Goal: Information Seeking & Learning: Find specific fact

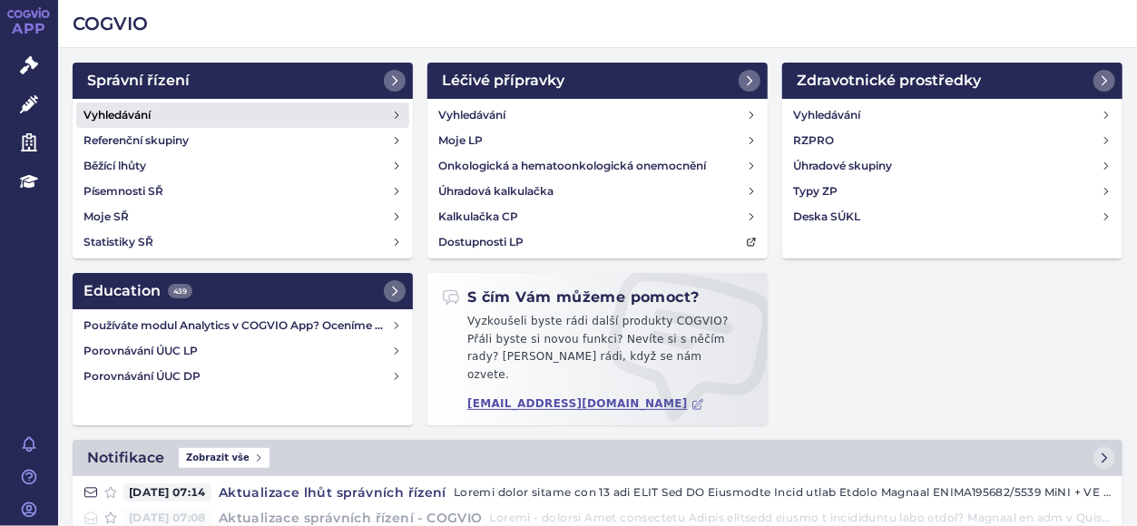
click at [212, 110] on link "Vyhledávání" at bounding box center [242, 115] width 333 height 25
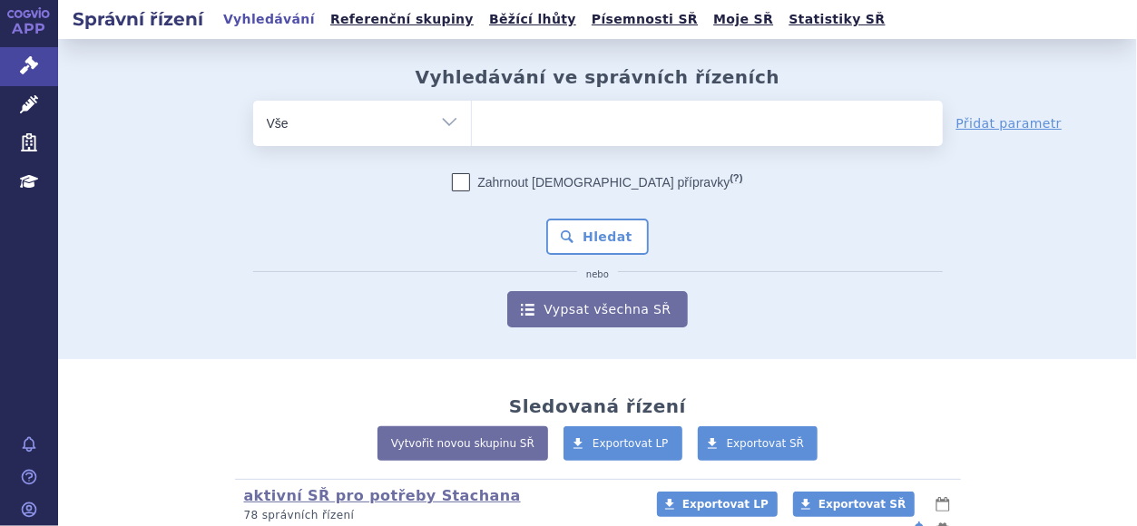
click at [24, 35] on link "APP" at bounding box center [29, 23] width 58 height 47
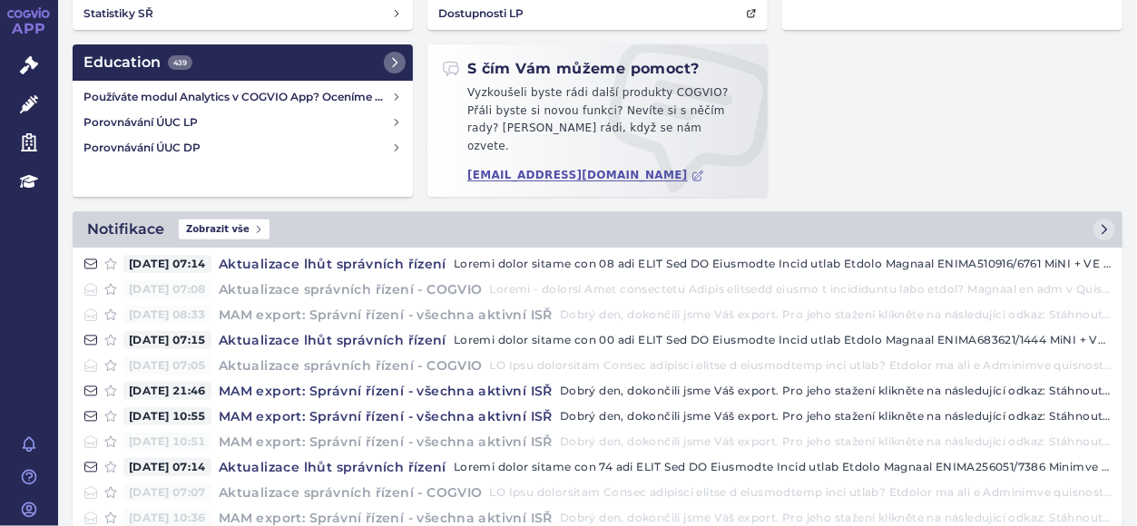
scroll to position [237, 0]
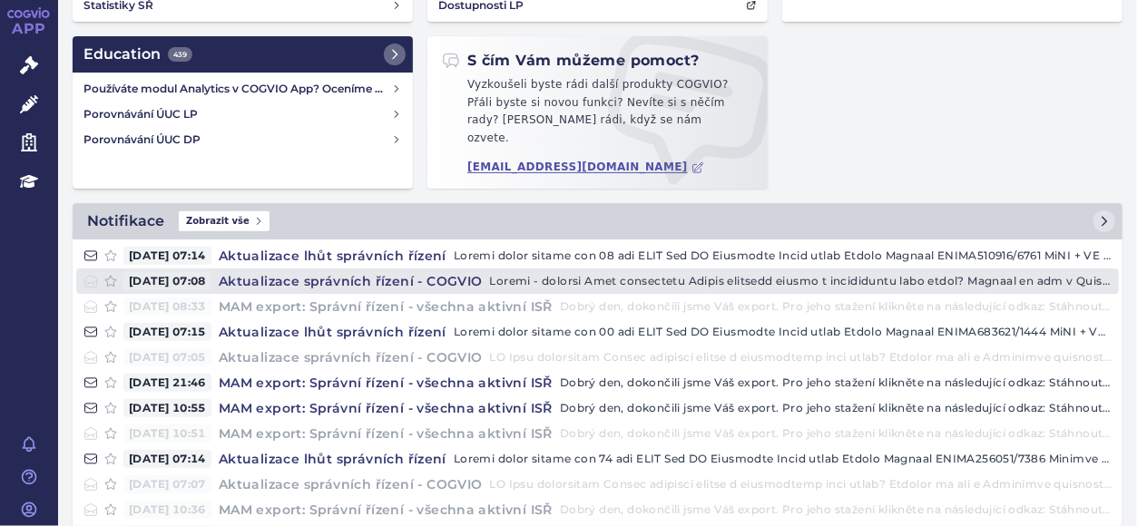
click at [265, 272] on h4 "Aktualizace správních řízení - COGVIO" at bounding box center [350, 281] width 279 height 18
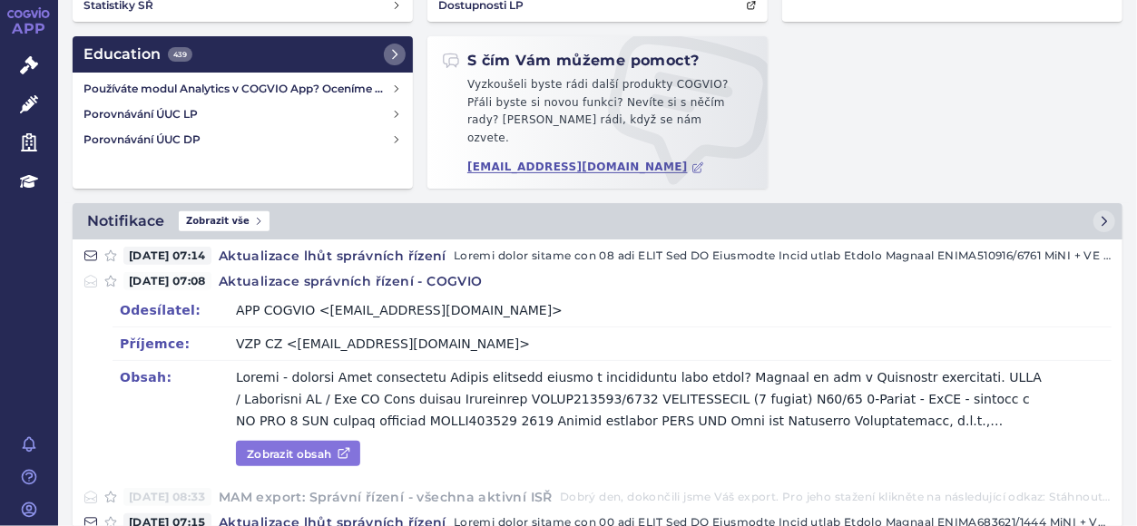
click at [301, 447] on link "Zobrazit obsah" at bounding box center [298, 453] width 124 height 25
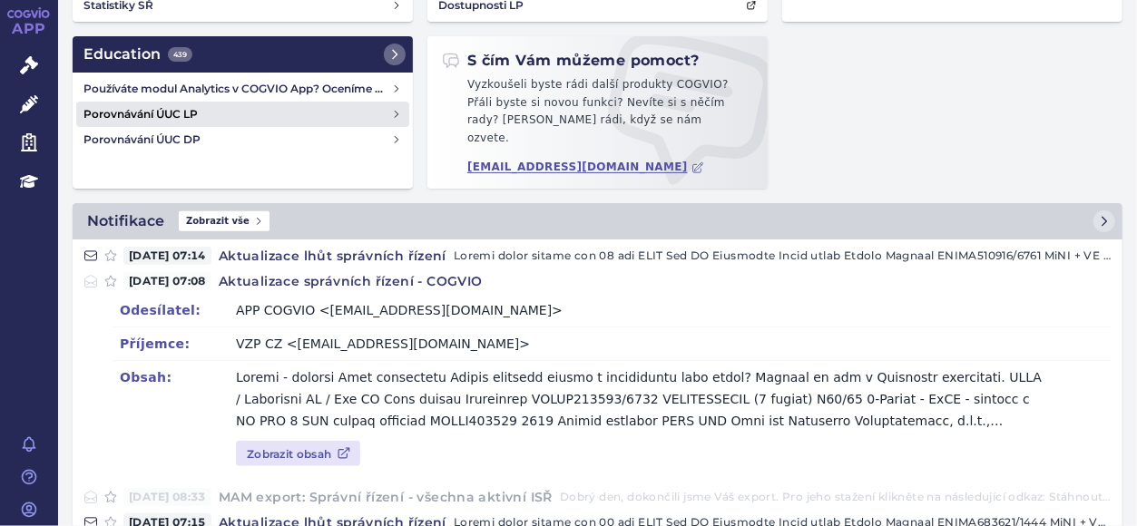
scroll to position [0, 0]
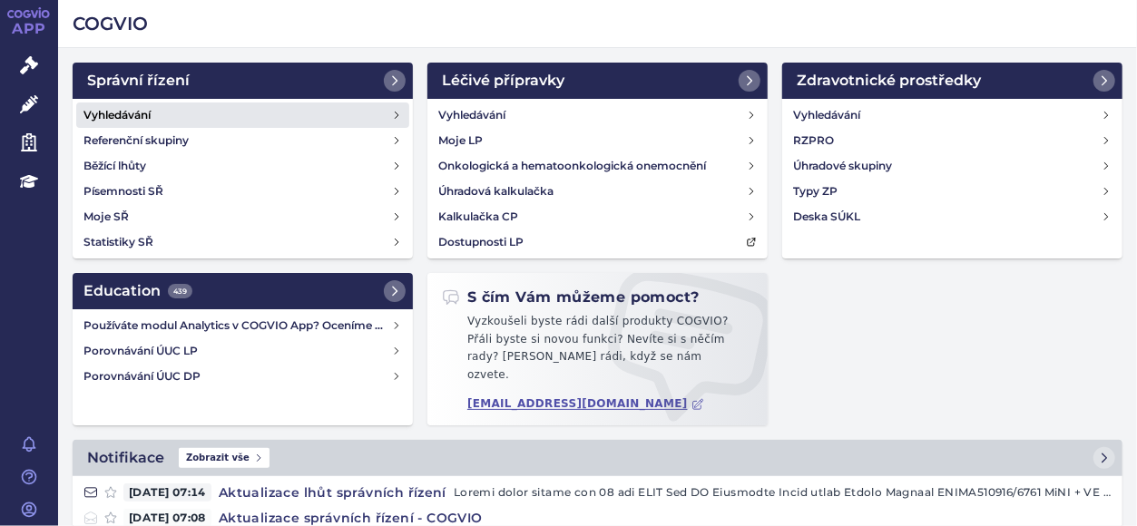
click at [249, 104] on link "Vyhledávání" at bounding box center [242, 115] width 333 height 25
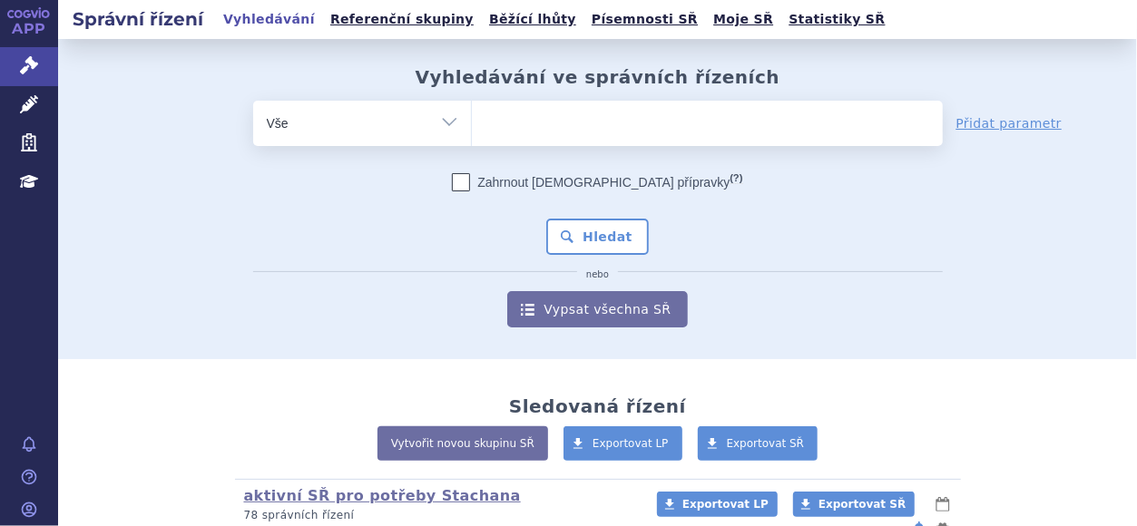
click at [530, 115] on ul at bounding box center [707, 120] width 471 height 38
click at [472, 115] on select at bounding box center [471, 122] width 1 height 45
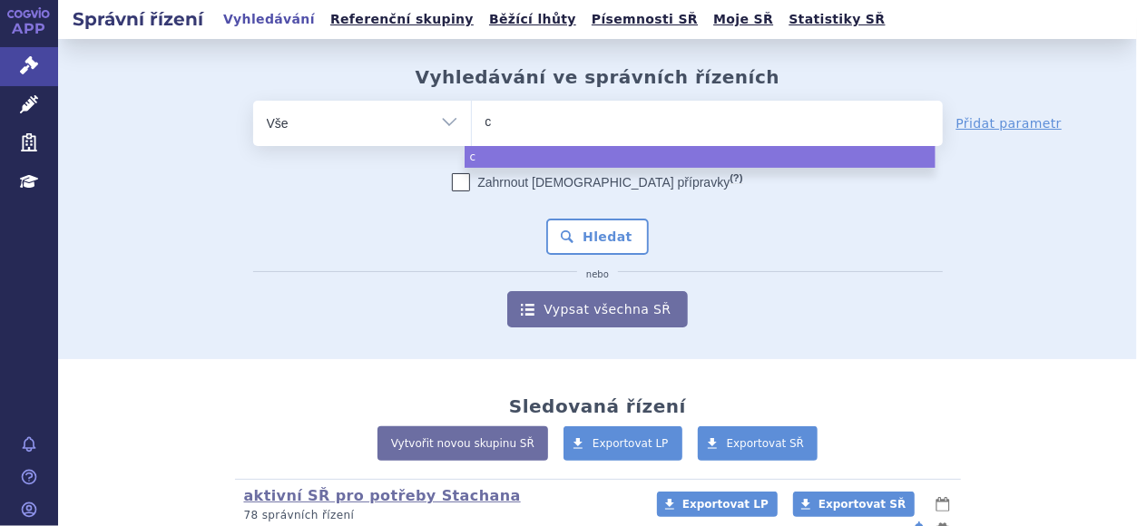
type input "ca"
type input "cabo"
type input "cabome"
type input "cabomet"
type input "cabomety"
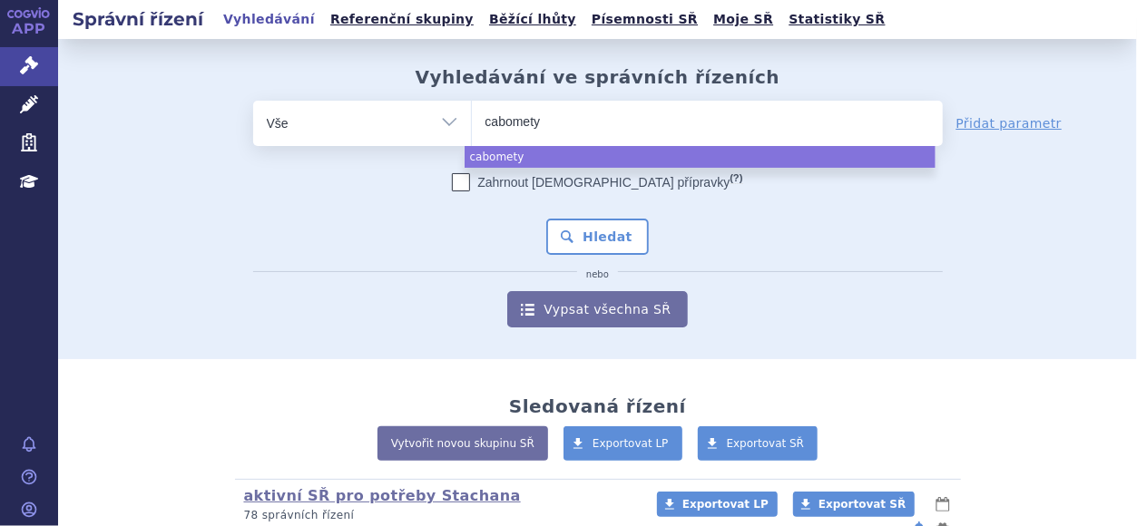
type input "cabometys"
type input "cabomety"
type input "cabometyx"
select select "cabometyx"
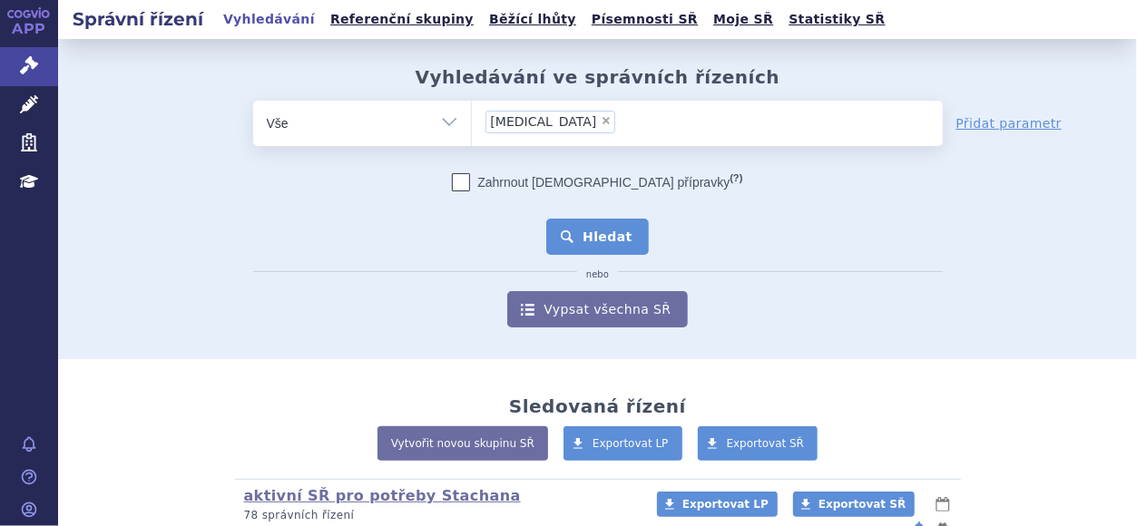
click at [587, 250] on button "Hledat" at bounding box center [597, 237] width 103 height 36
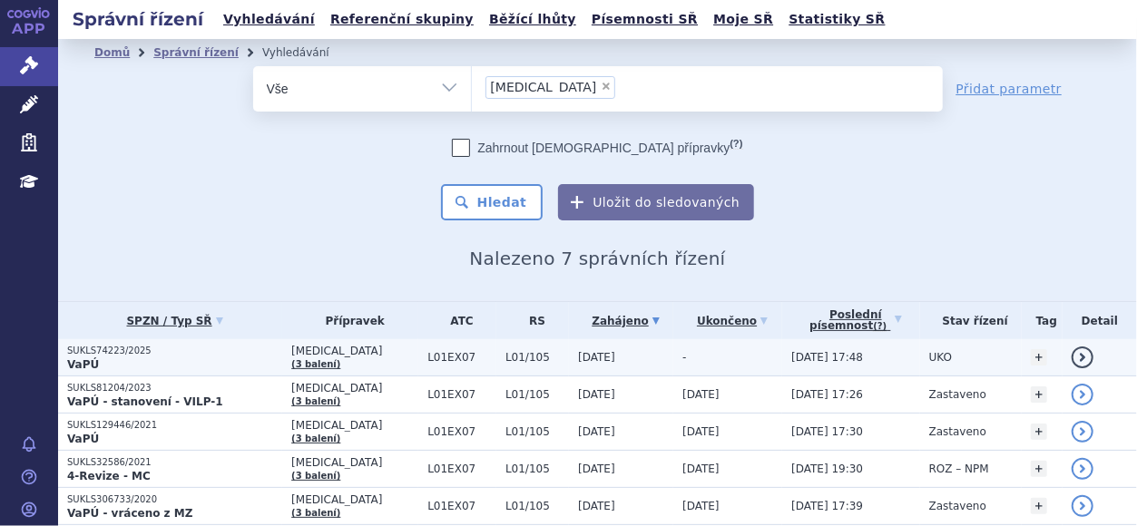
click at [505, 361] on span "L01/105" at bounding box center [537, 357] width 64 height 13
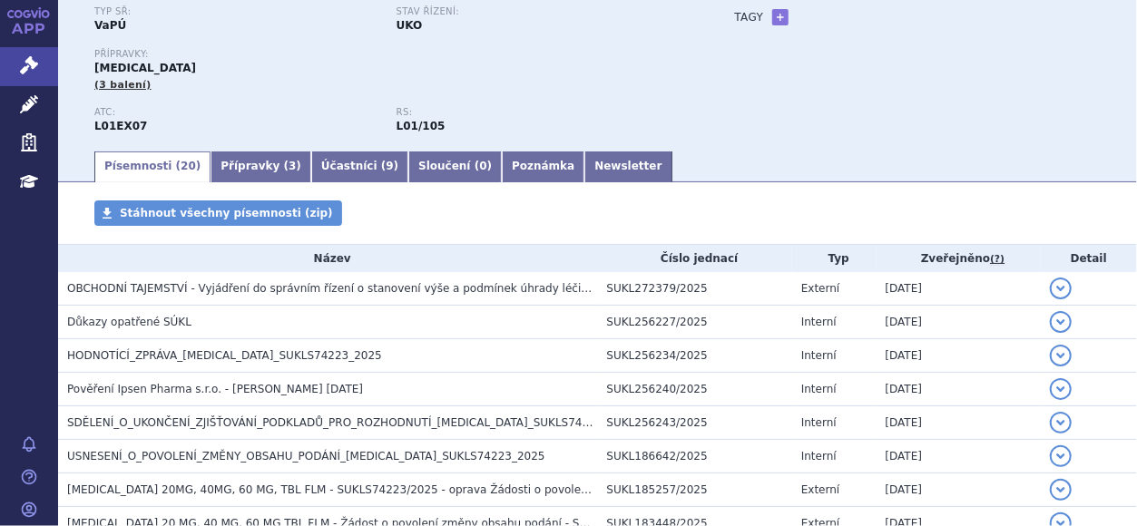
scroll to position [158, 0]
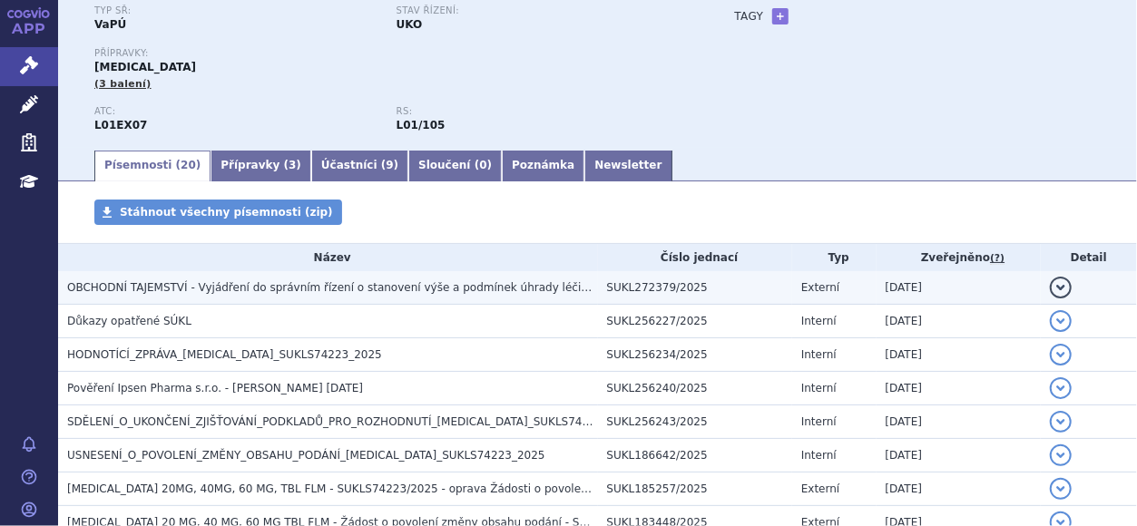
click at [412, 277] on td "OBCHODNÍ TAJEMSTVÍ - Vyjádření do správním řízení o stanovení výše a podmínek ú…" at bounding box center [328, 288] width 540 height 34
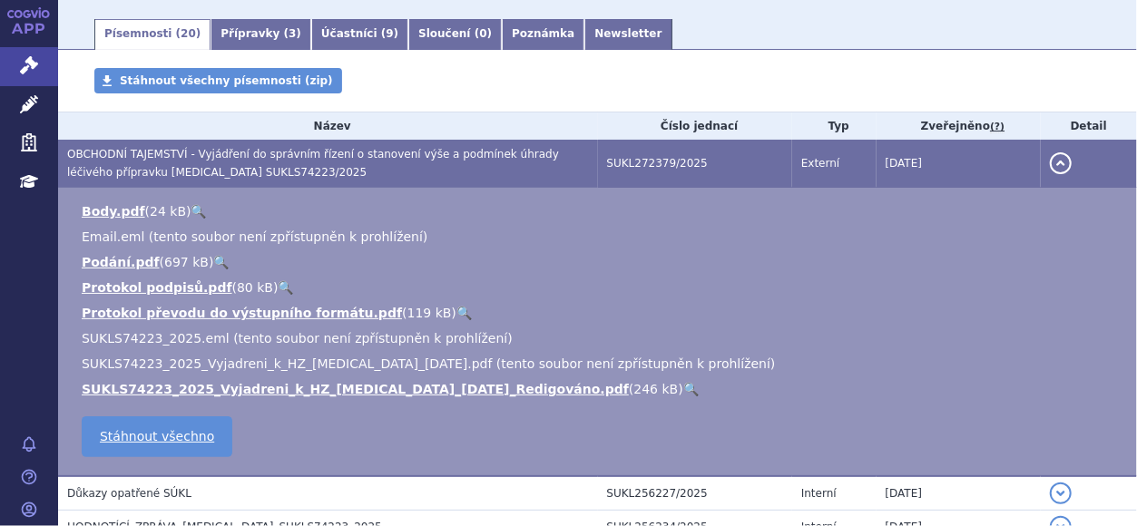
scroll to position [296, 0]
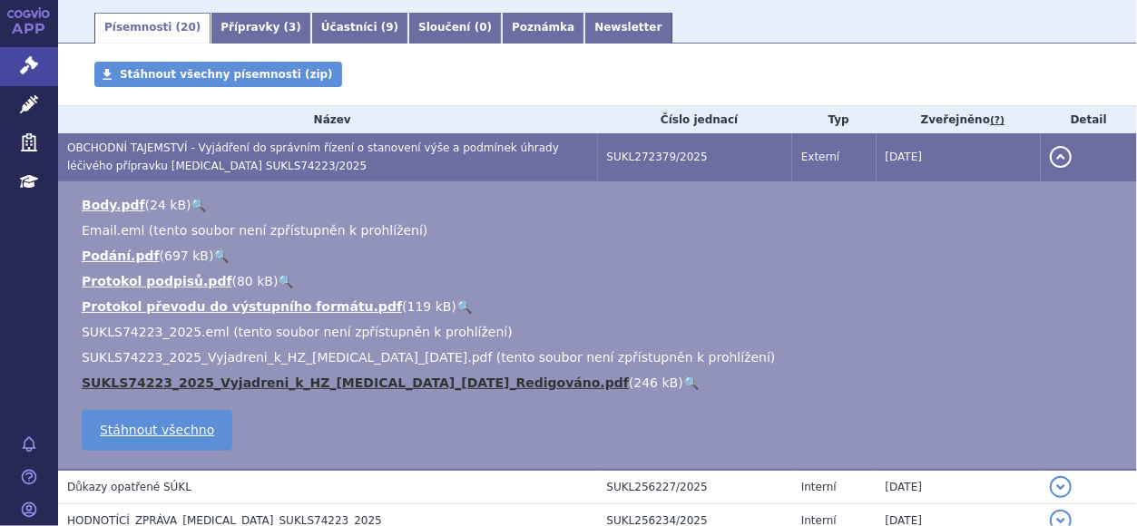
click at [499, 387] on link "SUKLS74223_2025_Vyjadreni_k_HZ_[MEDICAL_DATA]_[DATE]_Redigováno.pdf" at bounding box center [355, 383] width 547 height 15
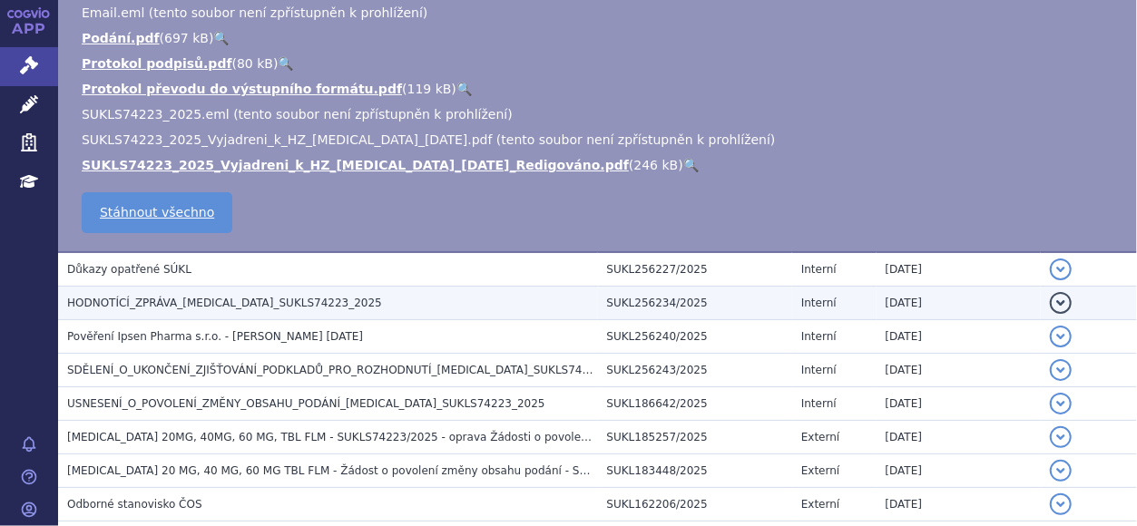
click at [302, 306] on span "HODNOTÍCÍ_ZPRÁVA_[MEDICAL_DATA]_SUKLS74223_2025" at bounding box center [224, 303] width 315 height 13
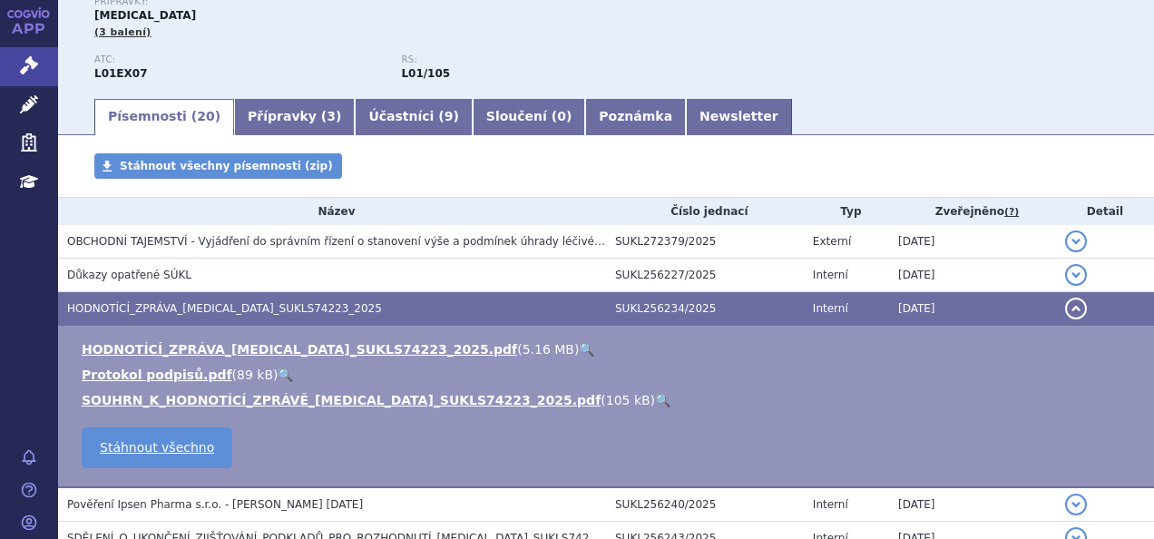
scroll to position [215, 0]
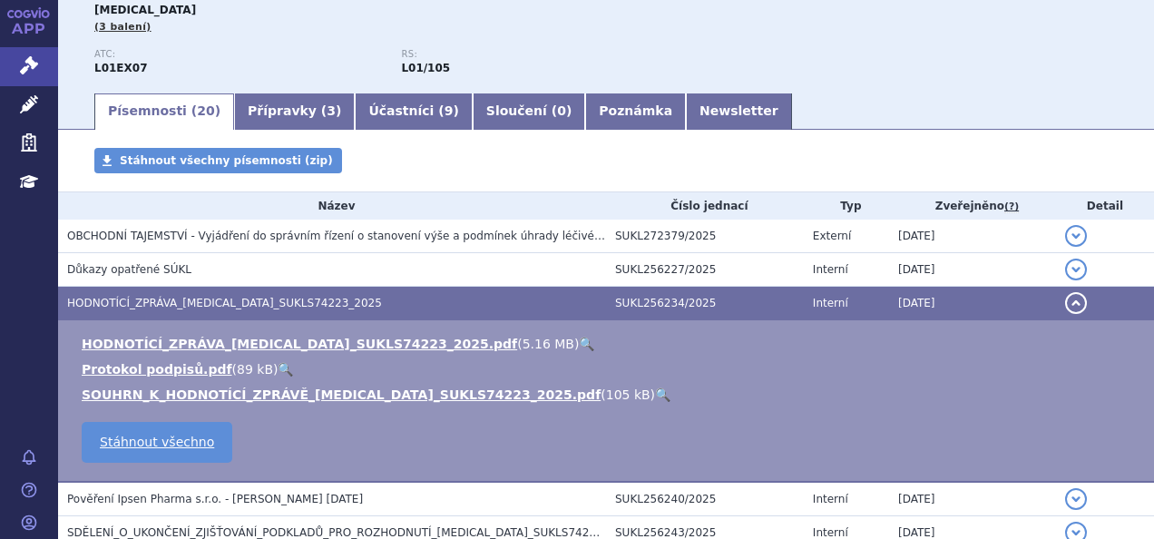
click at [579, 340] on link "🔍" at bounding box center [586, 344] width 15 height 15
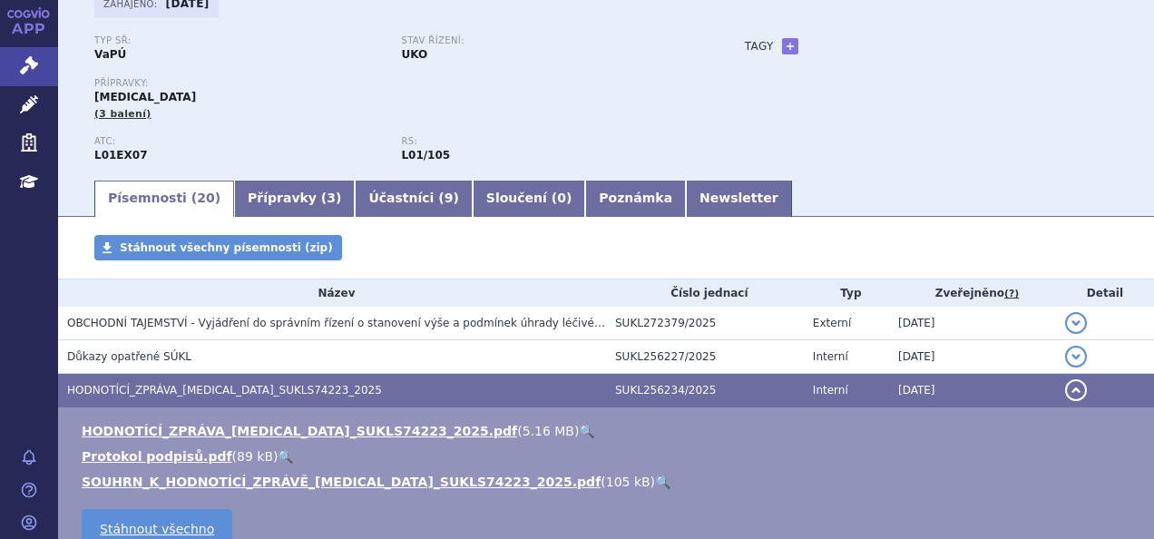
scroll to position [129, 0]
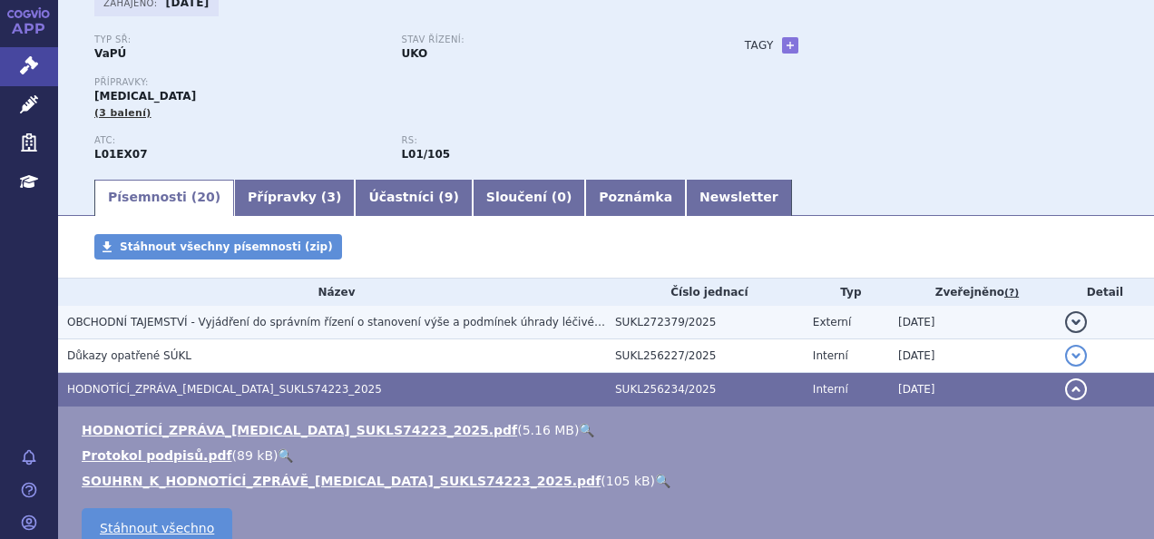
click at [447, 326] on span "OBCHODNÍ TAJEMSTVÍ - Vyjádření do správním řízení o stanovení výše a podmínek ú…" at bounding box center [464, 322] width 795 height 13
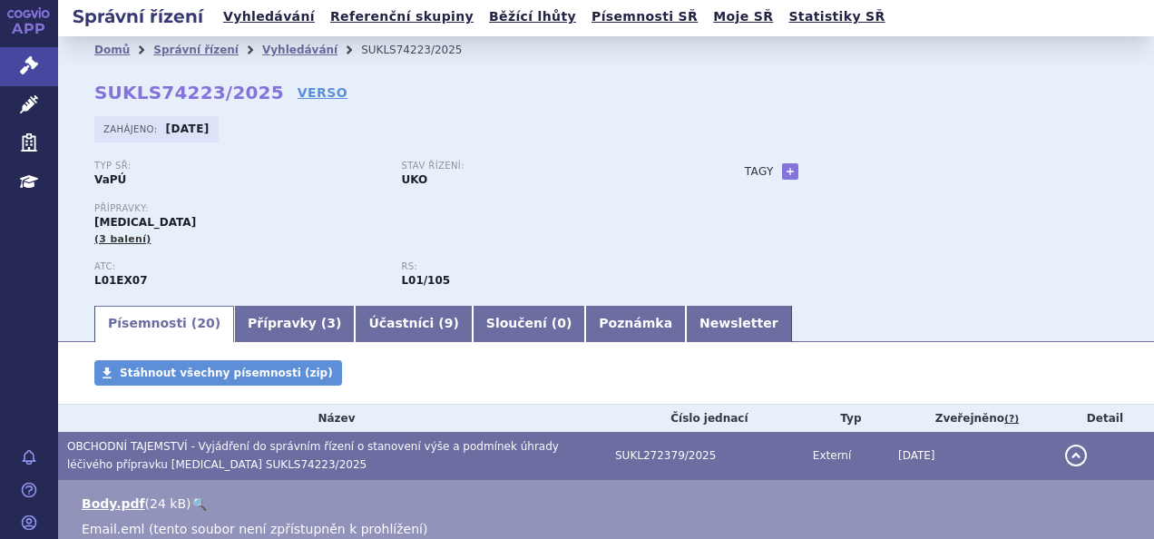
scroll to position [0, 0]
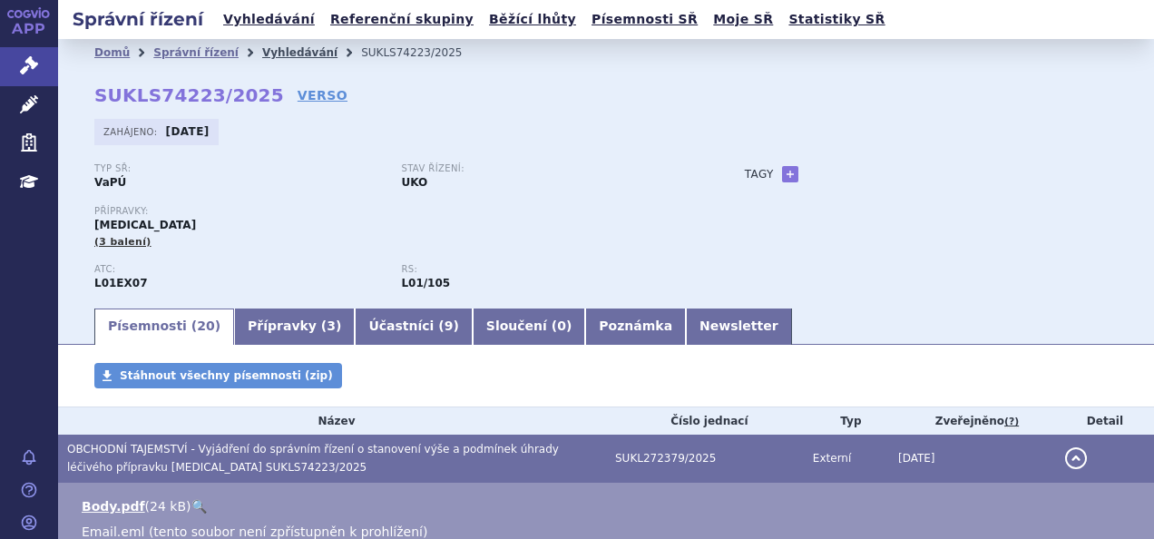
click at [268, 50] on link "Vyhledávání" at bounding box center [299, 52] width 75 height 13
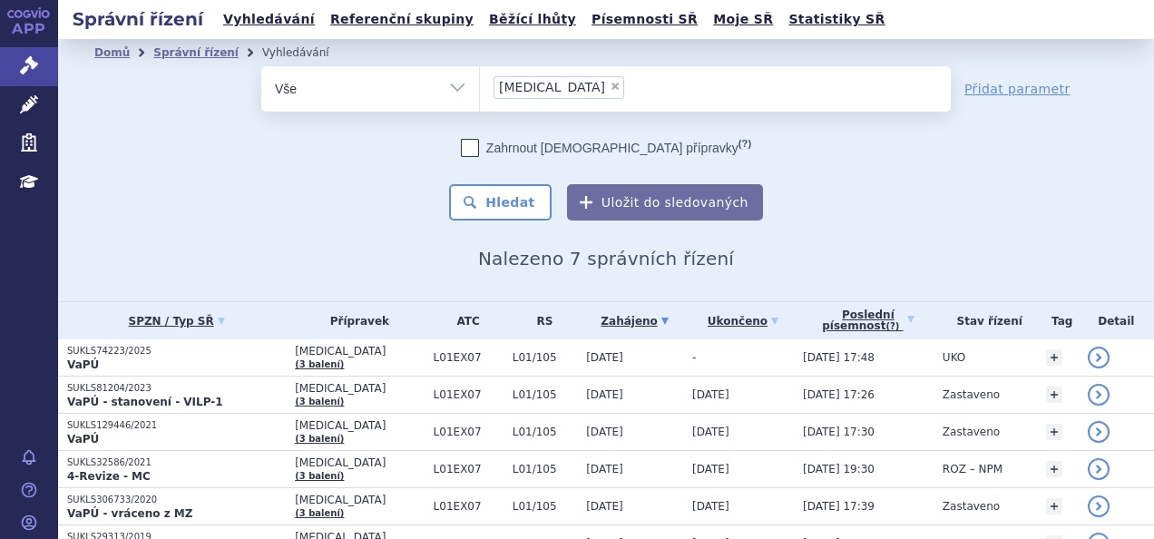
click at [610, 86] on span "×" at bounding box center [615, 86] width 11 height 11
click at [480, 86] on select "cabometyx" at bounding box center [479, 87] width 1 height 45
select select
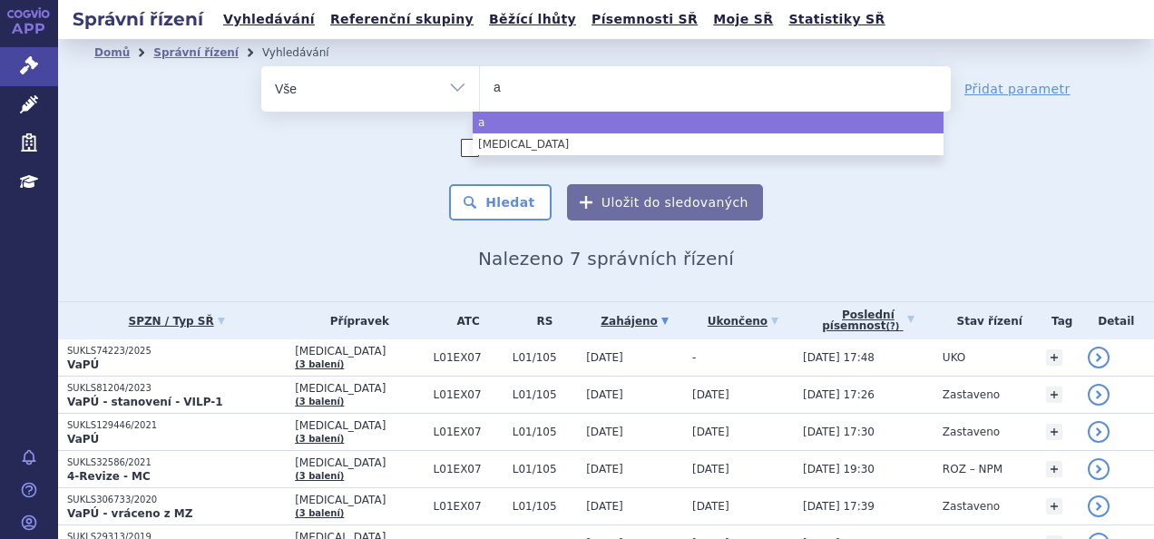
type input "ax"
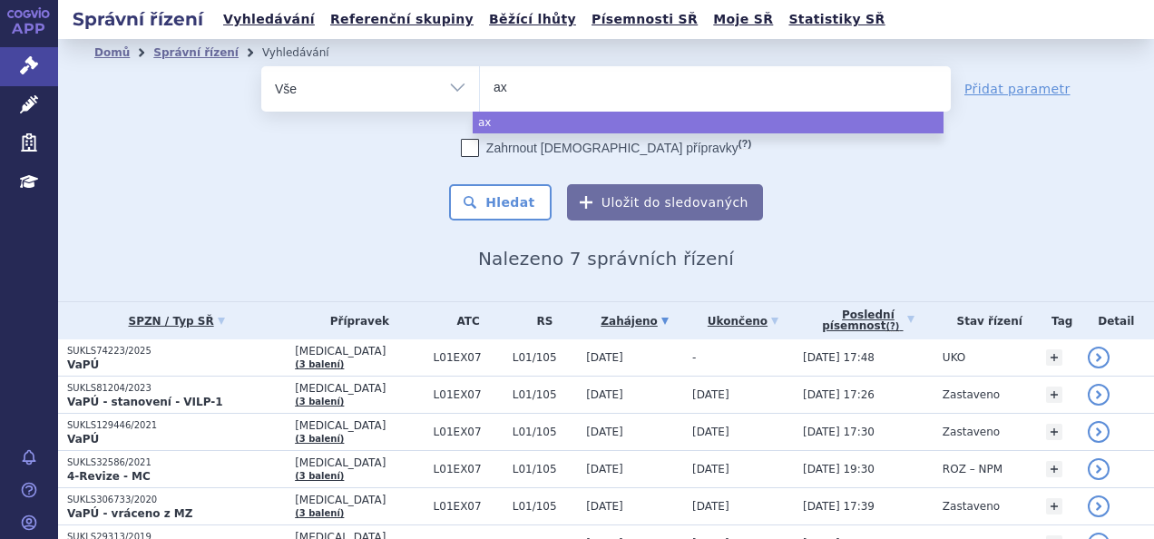
type input "axi"
type input "axit"
type input "axitin"
type input "axitini"
type input "axitinib"
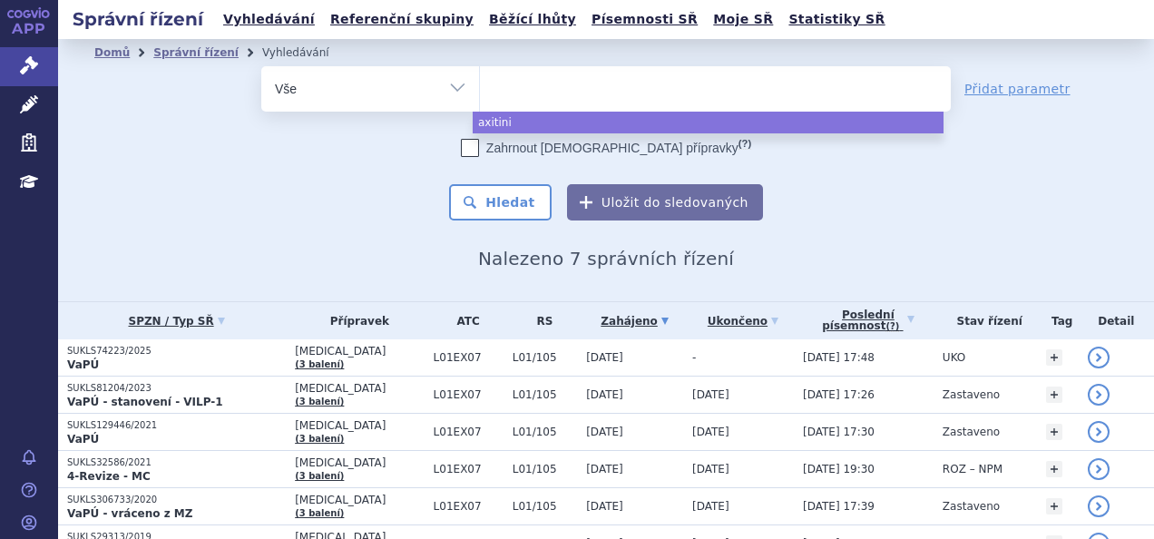
select select "axitinib"
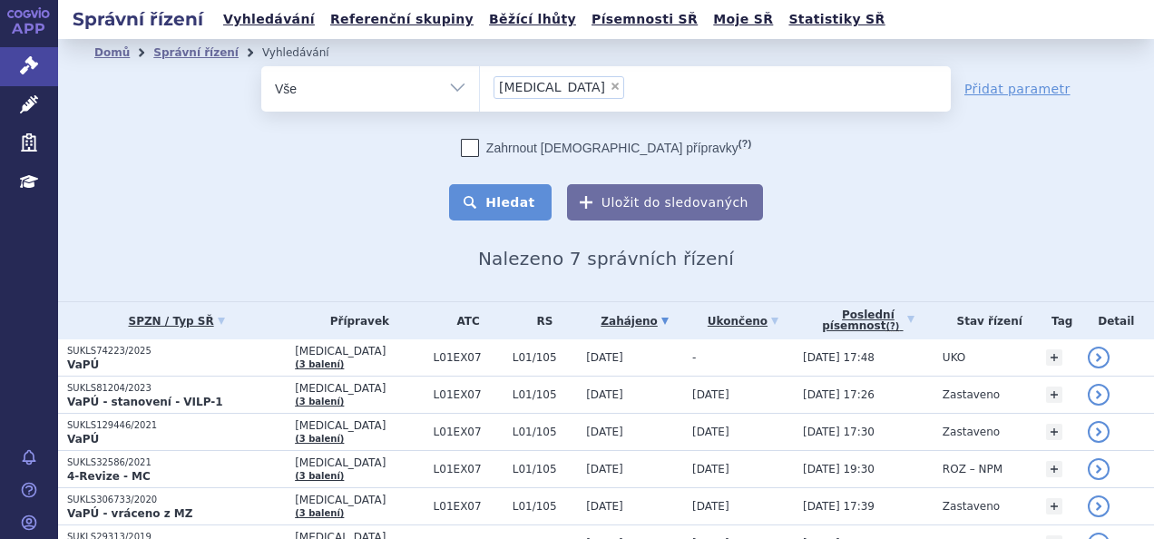
click at [530, 208] on button "Hledat" at bounding box center [500, 202] width 103 height 36
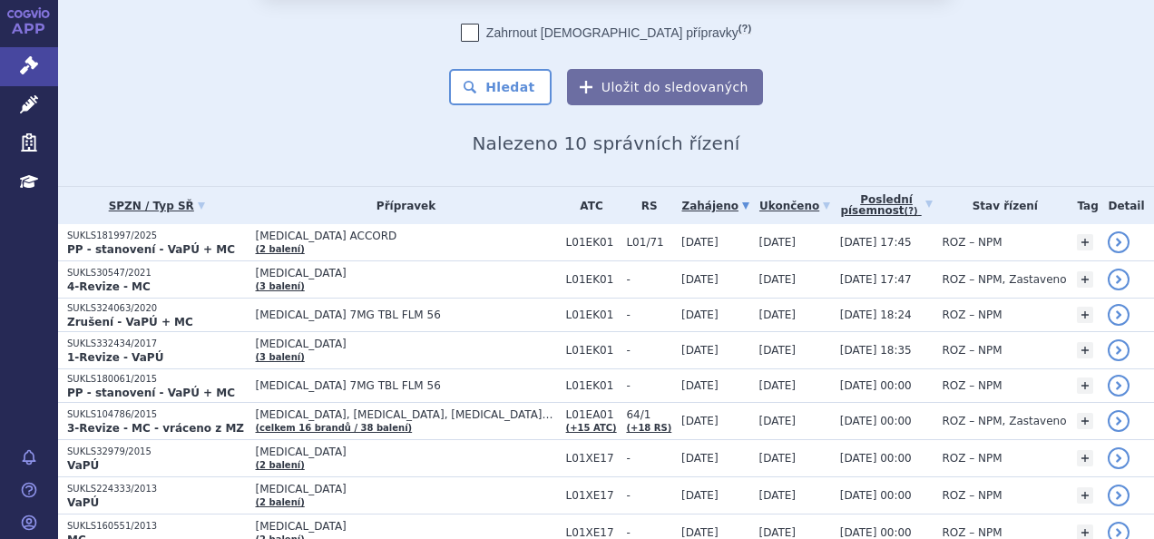
scroll to position [117, 0]
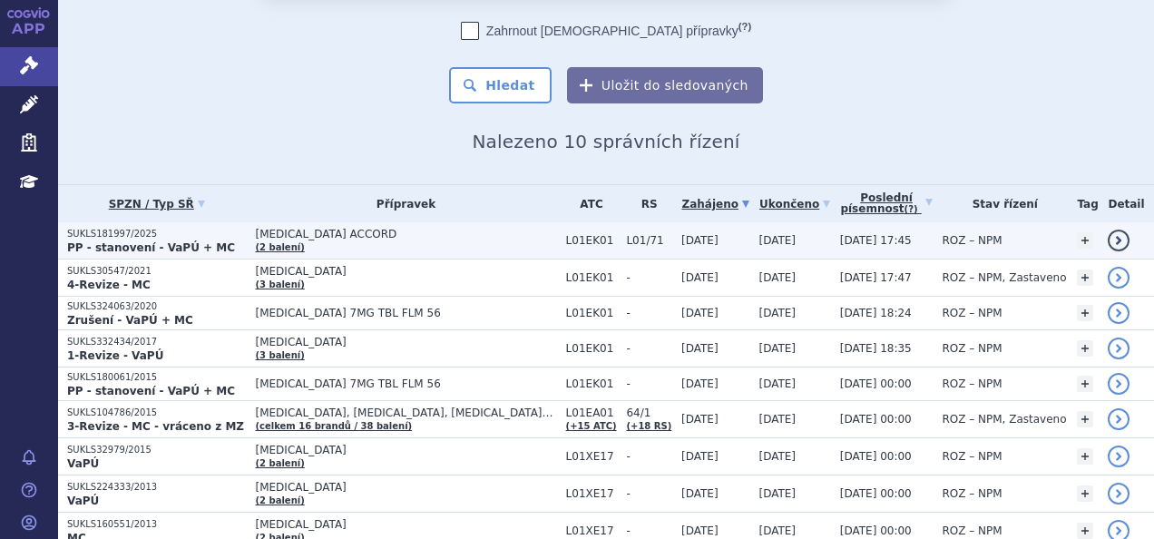
click at [433, 241] on td "[MEDICAL_DATA] ACCORD (2 balení)" at bounding box center [402, 240] width 310 height 37
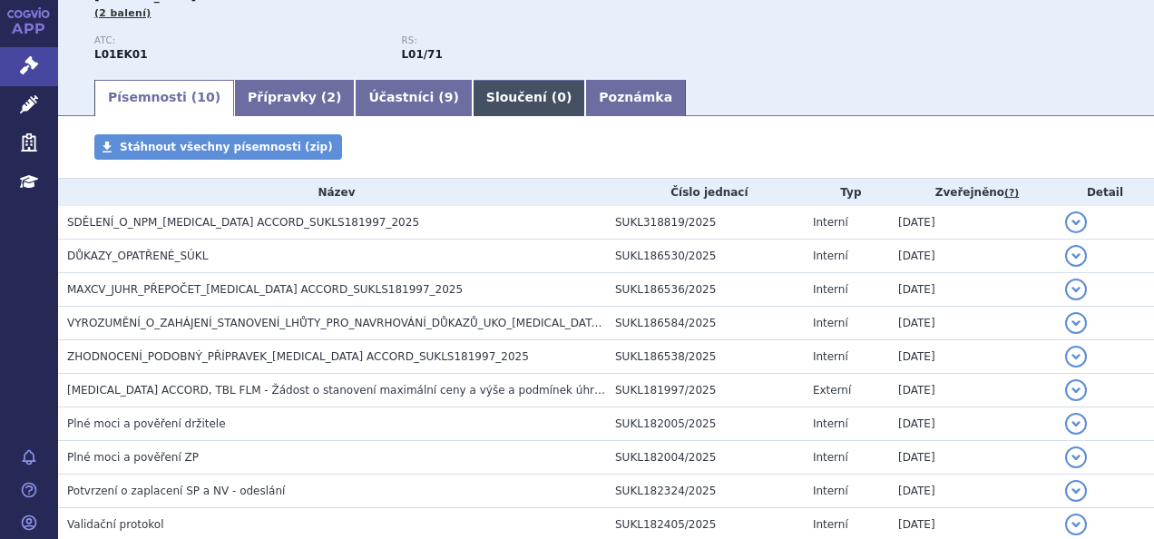
scroll to position [234, 0]
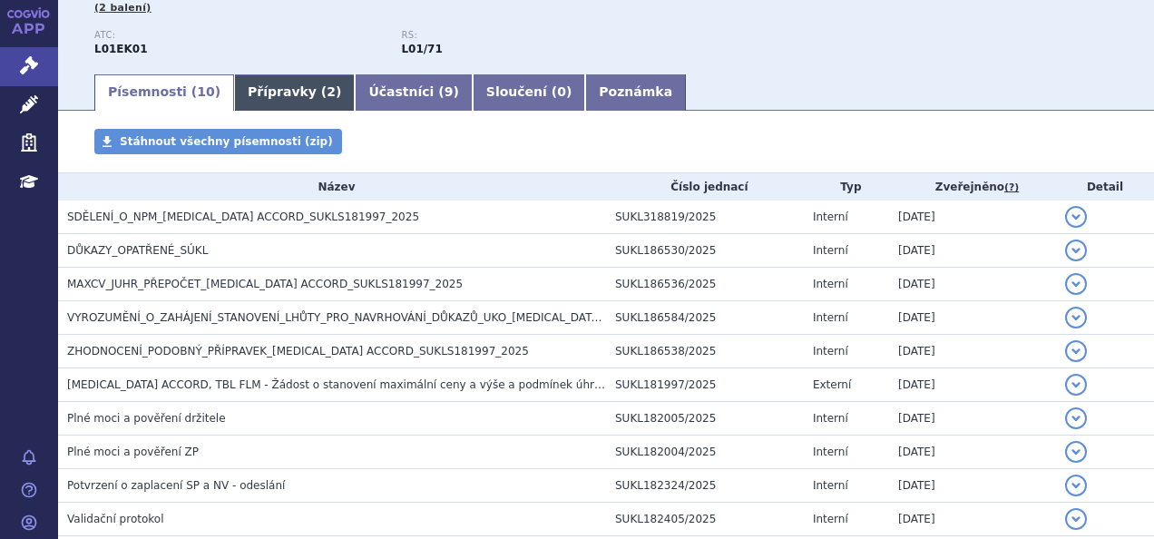
click at [280, 89] on link "Přípravky ( 2 )" at bounding box center [294, 92] width 121 height 36
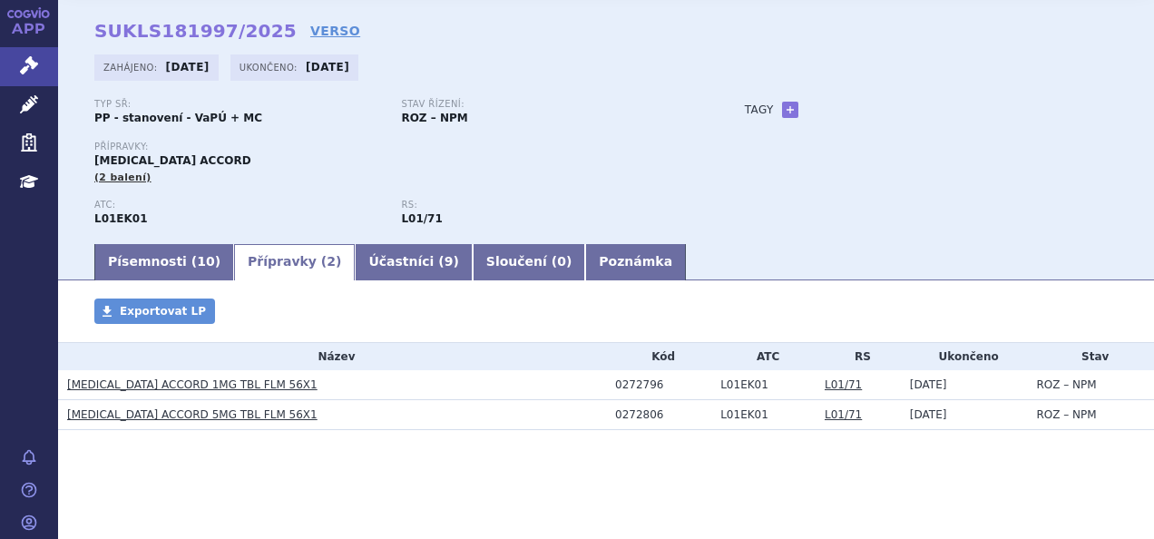
click at [241, 383] on link "[MEDICAL_DATA] ACCORD 1MG TBL FLM 56X1" at bounding box center [192, 384] width 250 height 13
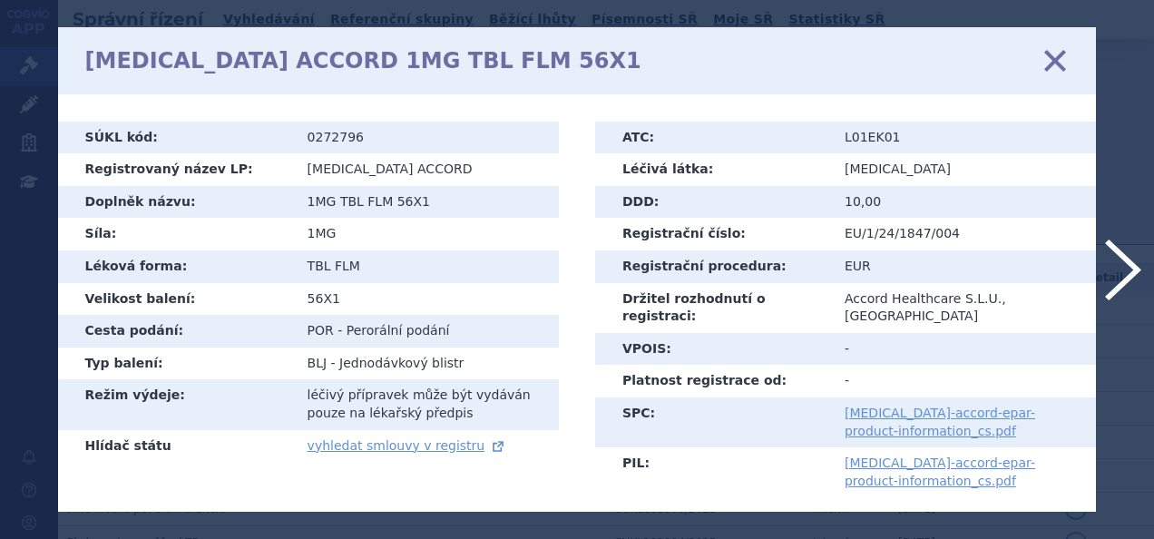
scroll to position [552, 0]
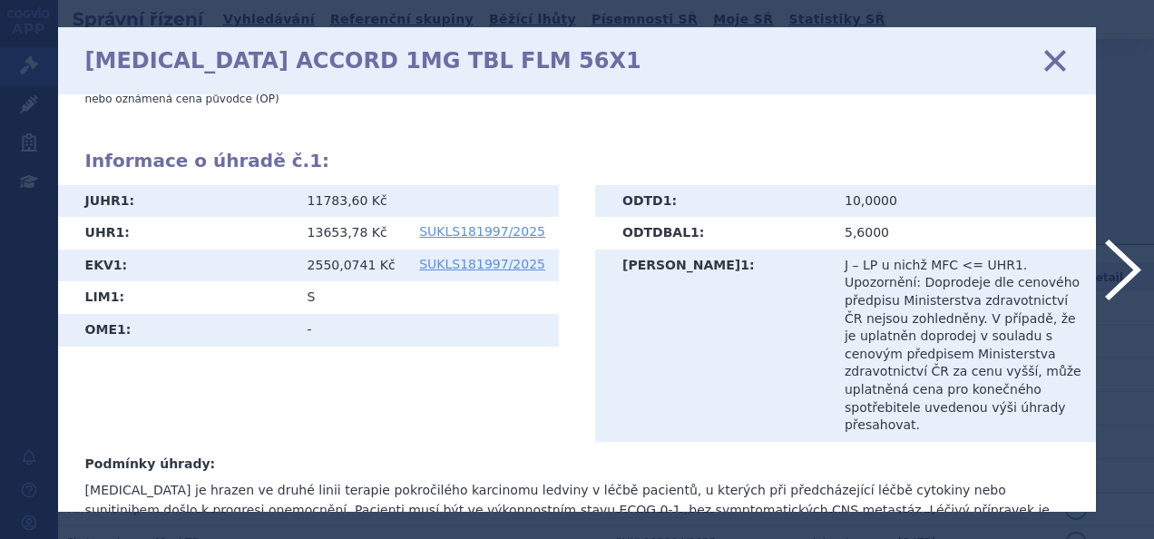
click at [1051, 54] on icon at bounding box center [1055, 60] width 38 height 38
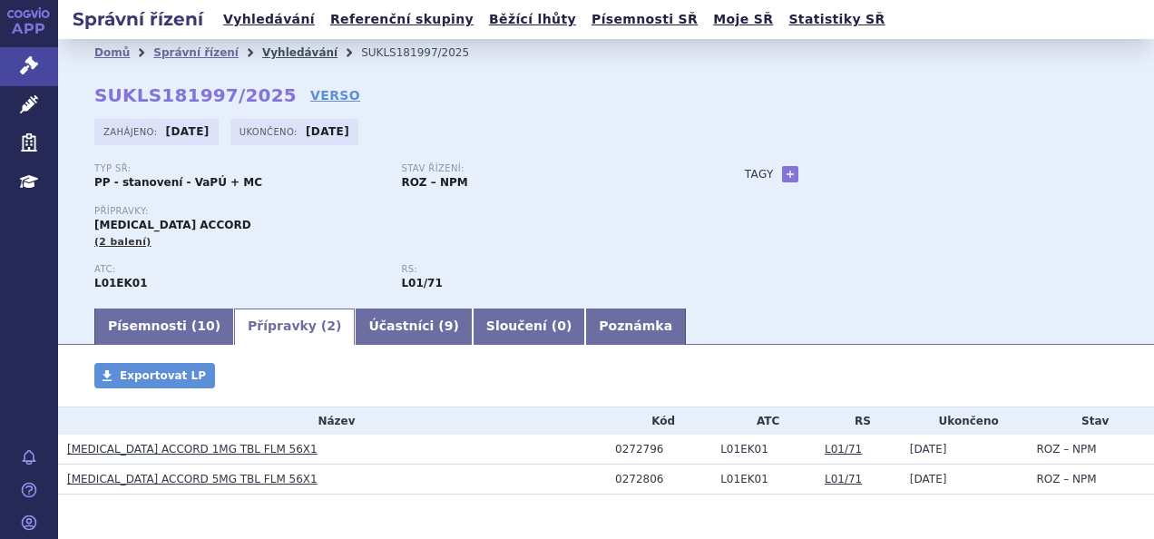
click at [286, 51] on link "Vyhledávání" at bounding box center [299, 52] width 75 height 13
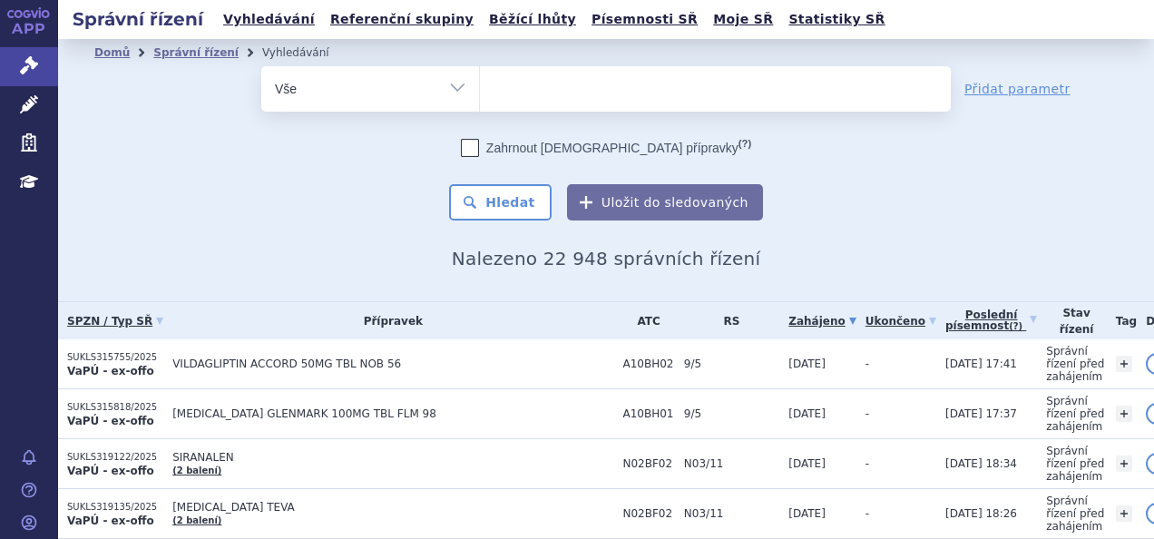
click at [537, 84] on ul at bounding box center [715, 85] width 471 height 38
click at [480, 84] on select at bounding box center [479, 87] width 1 height 45
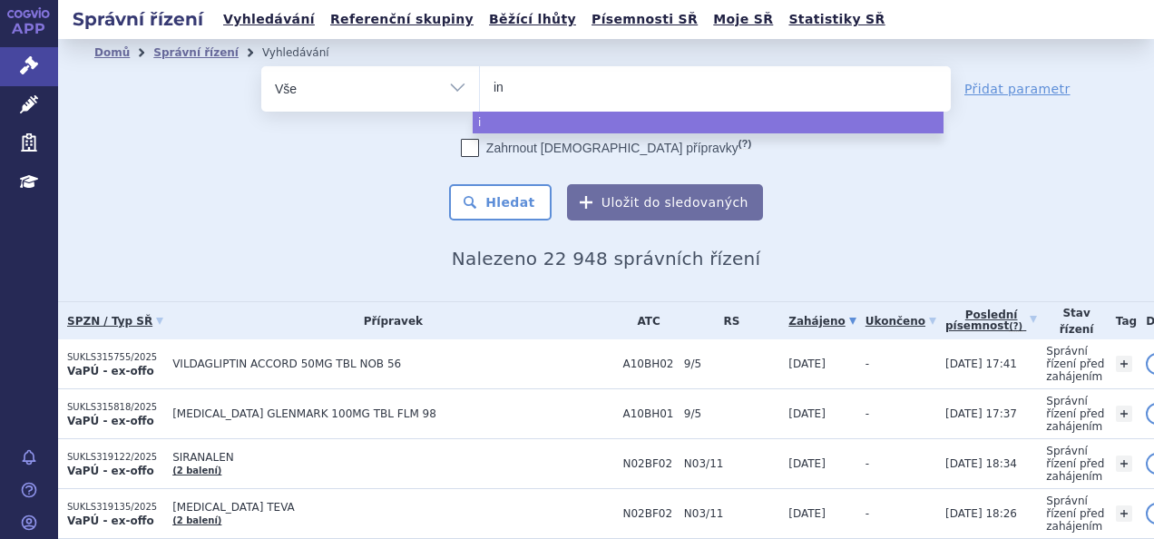
type input "inl"
type input "inlyt"
type input "inlyta"
select select "inlyta"
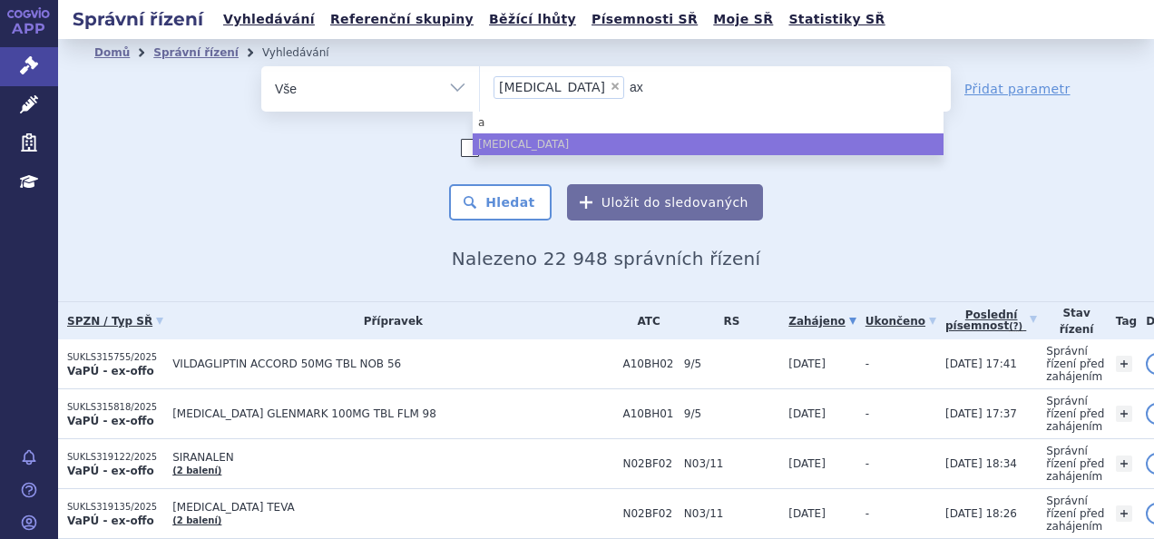
type input "axi"
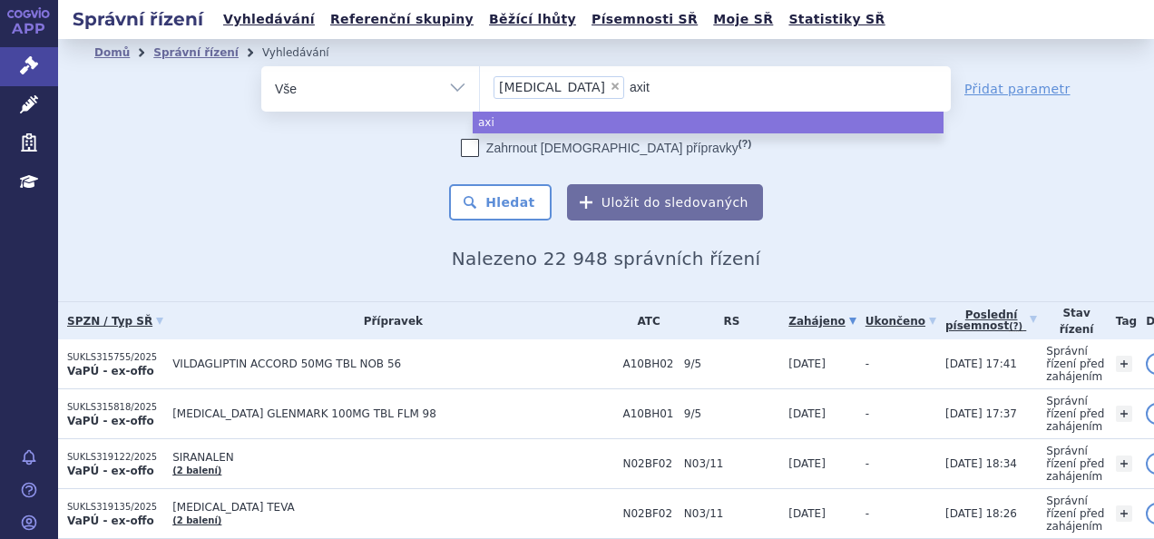
type input "axiti"
type input "axitin"
type input "axitinib"
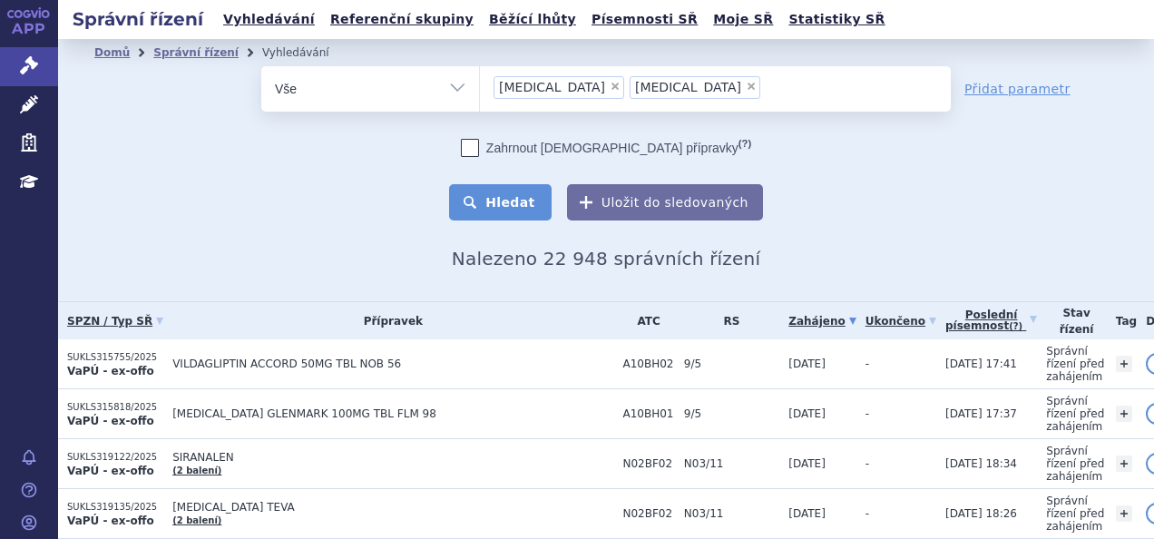
click at [524, 210] on button "Hledat" at bounding box center [500, 202] width 103 height 36
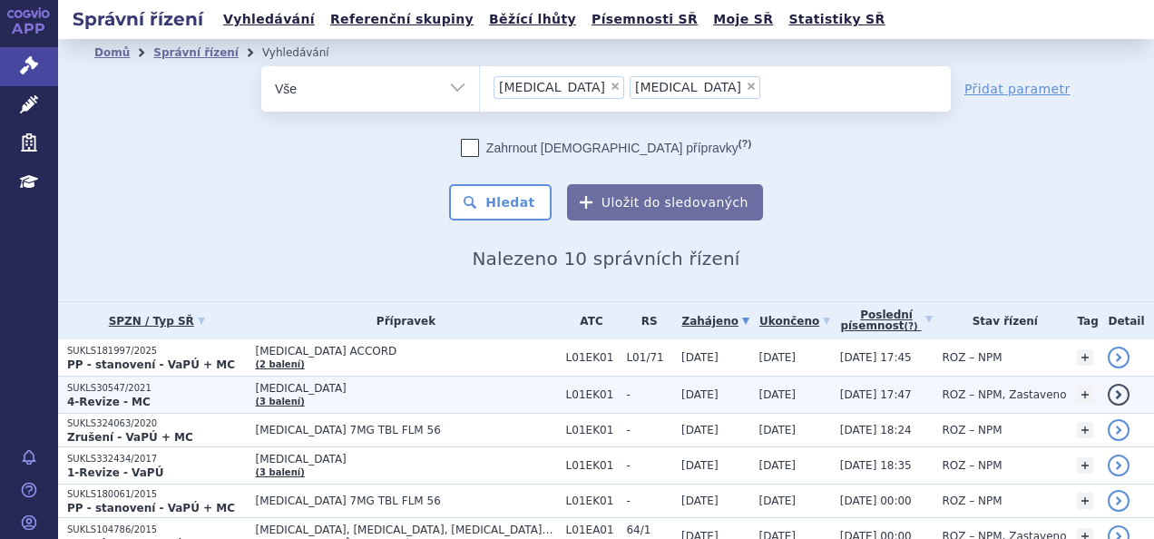
click at [421, 390] on span "[MEDICAL_DATA]" at bounding box center [406, 388] width 301 height 13
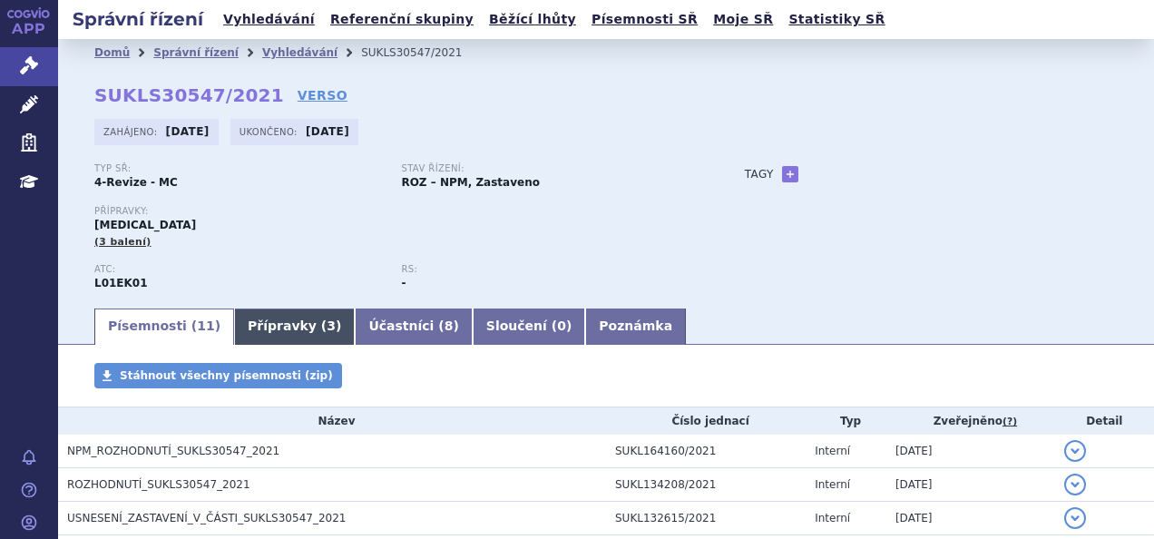
click at [327, 333] on span "3" at bounding box center [331, 325] width 9 height 15
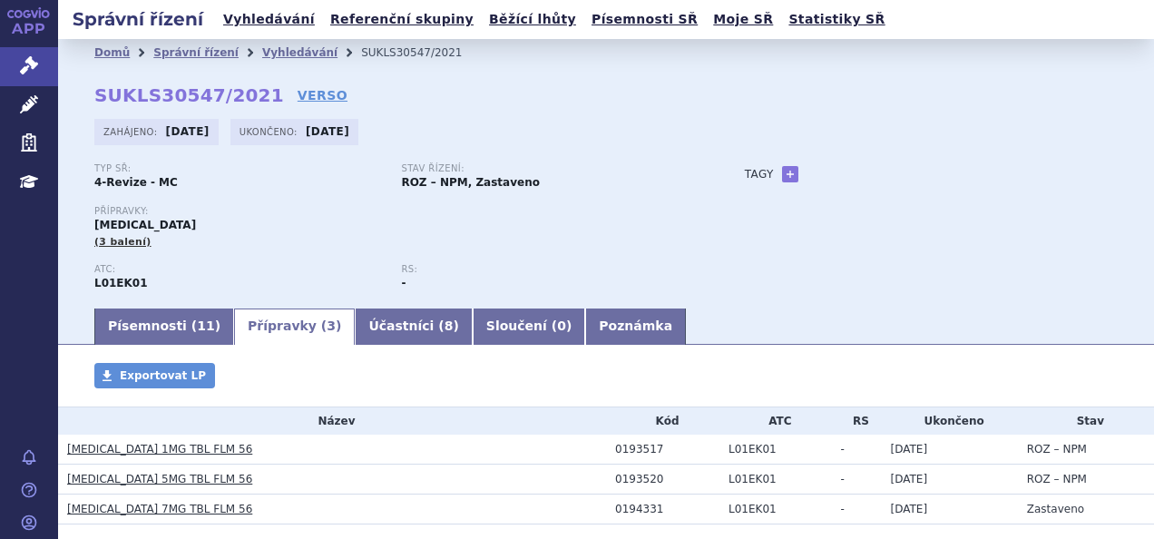
scroll to position [94, 0]
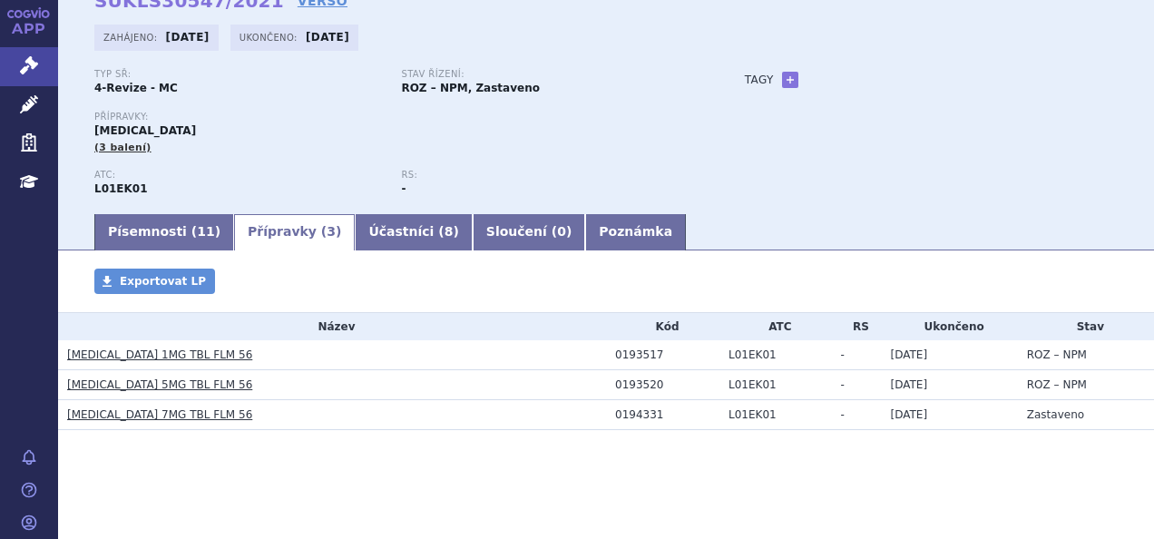
click at [160, 388] on link "[MEDICAL_DATA] 5MG TBL FLM 56" at bounding box center [159, 384] width 185 height 13
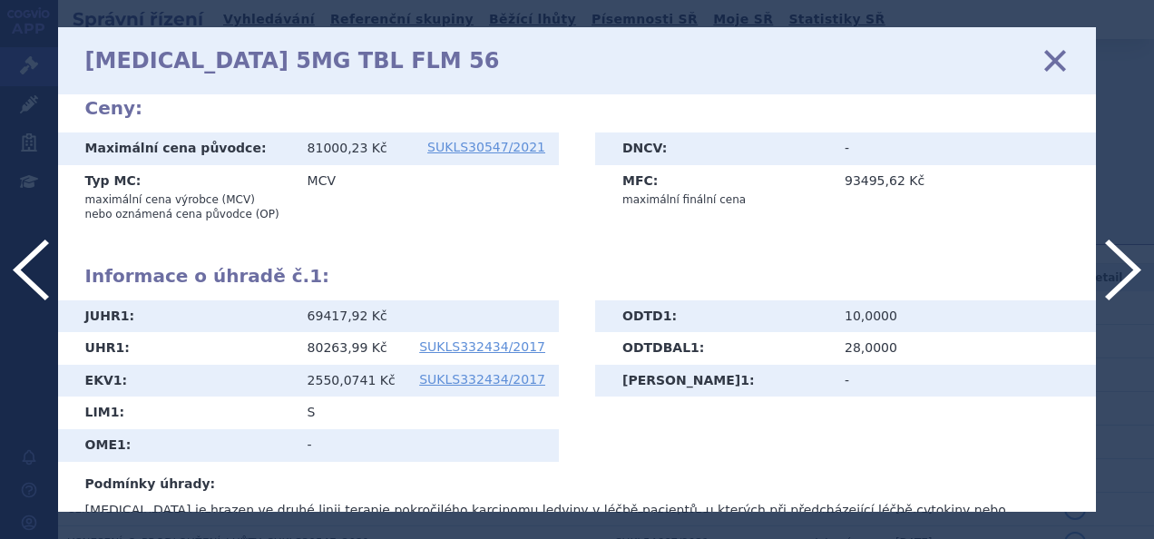
scroll to position [458, 0]
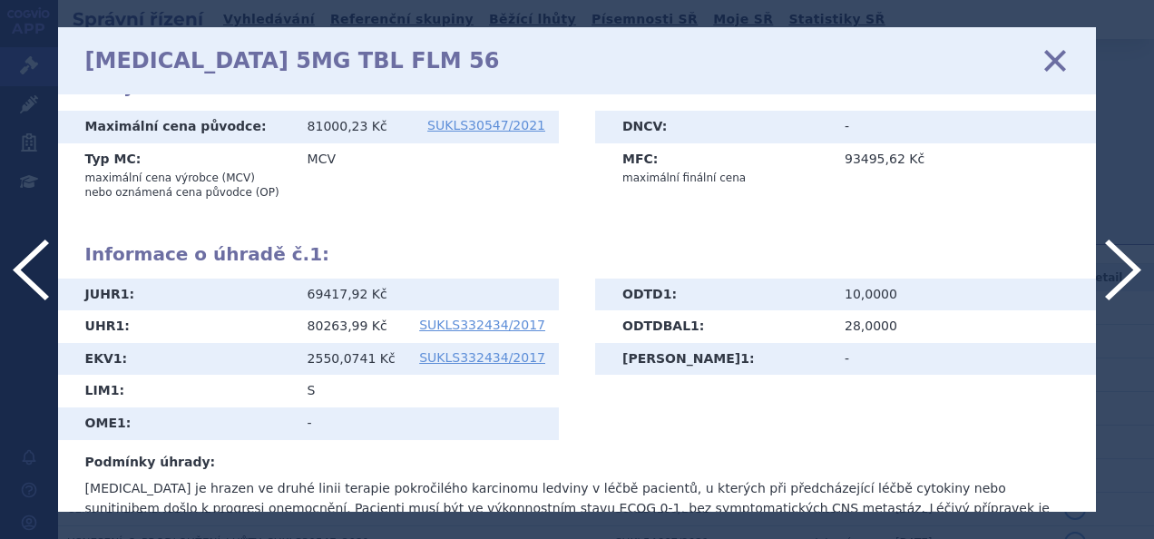
click at [1043, 47] on link "zavřít" at bounding box center [1055, 60] width 27 height 27
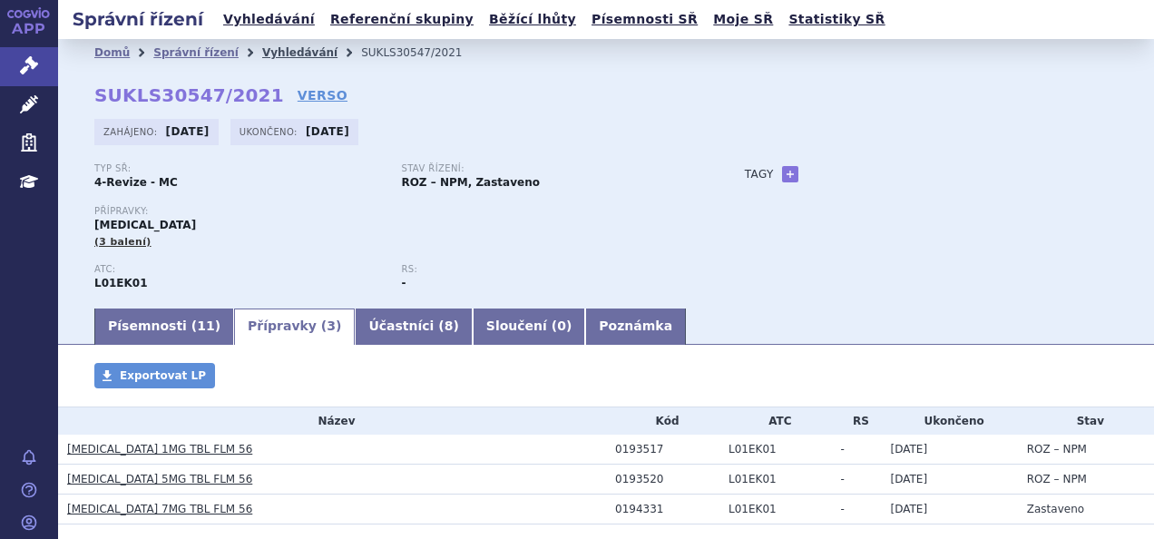
click at [276, 51] on link "Vyhledávání" at bounding box center [299, 52] width 75 height 13
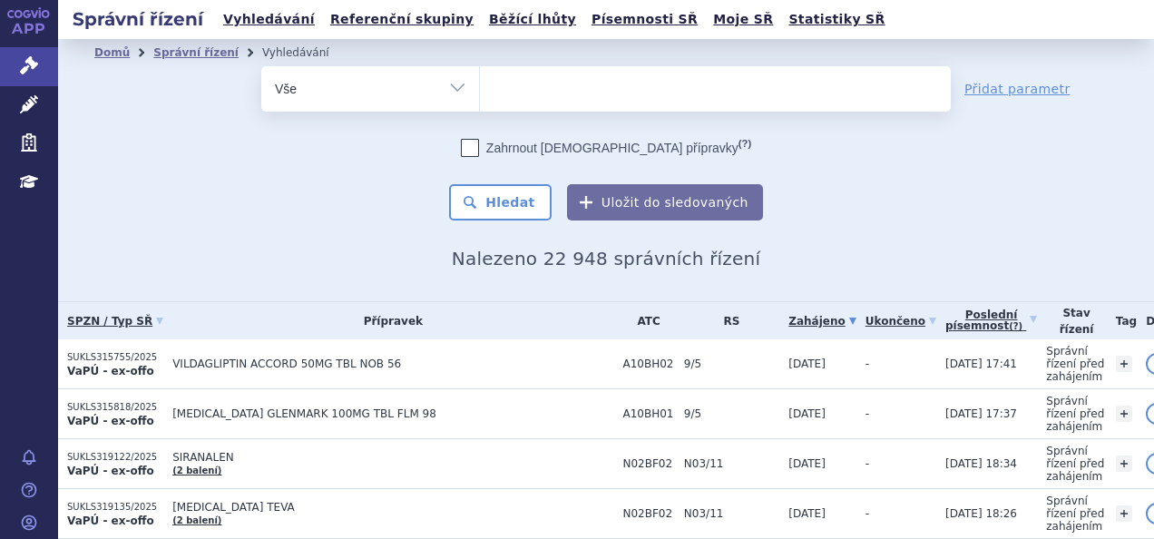
click at [521, 85] on ul at bounding box center [715, 85] width 471 height 38
click at [480, 85] on select at bounding box center [479, 87] width 1 height 45
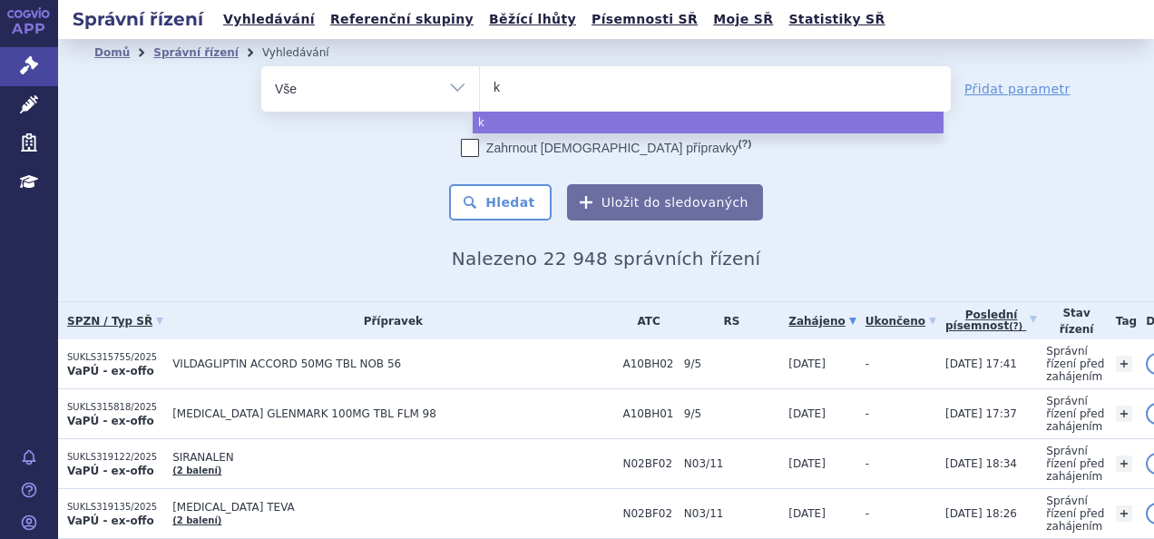
type input "ke"
type input "key"
type input "keytr"
type input "keytru"
type input "keytruda"
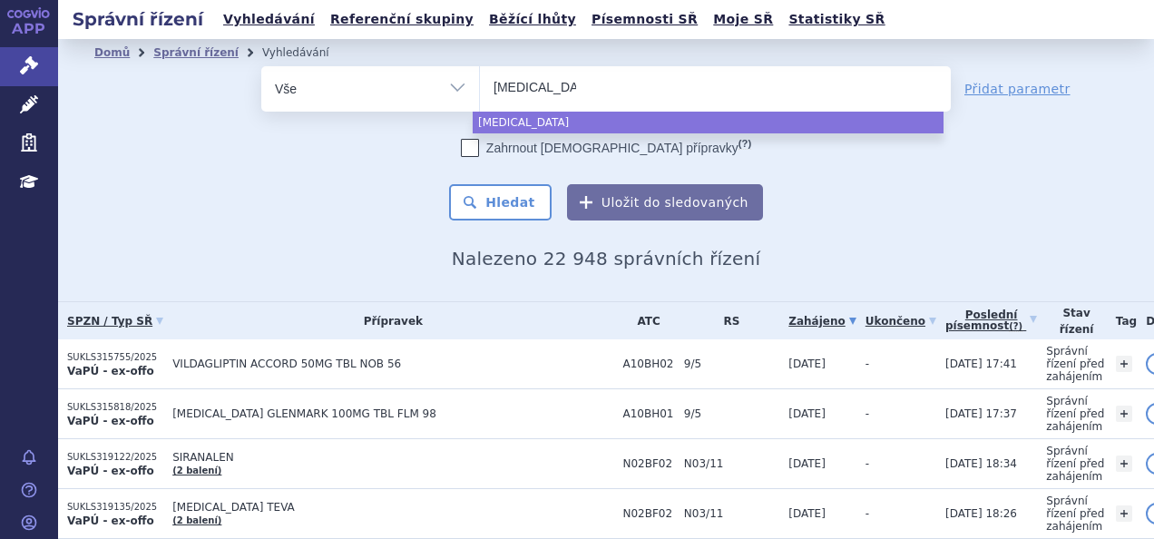
select select "keytruda"
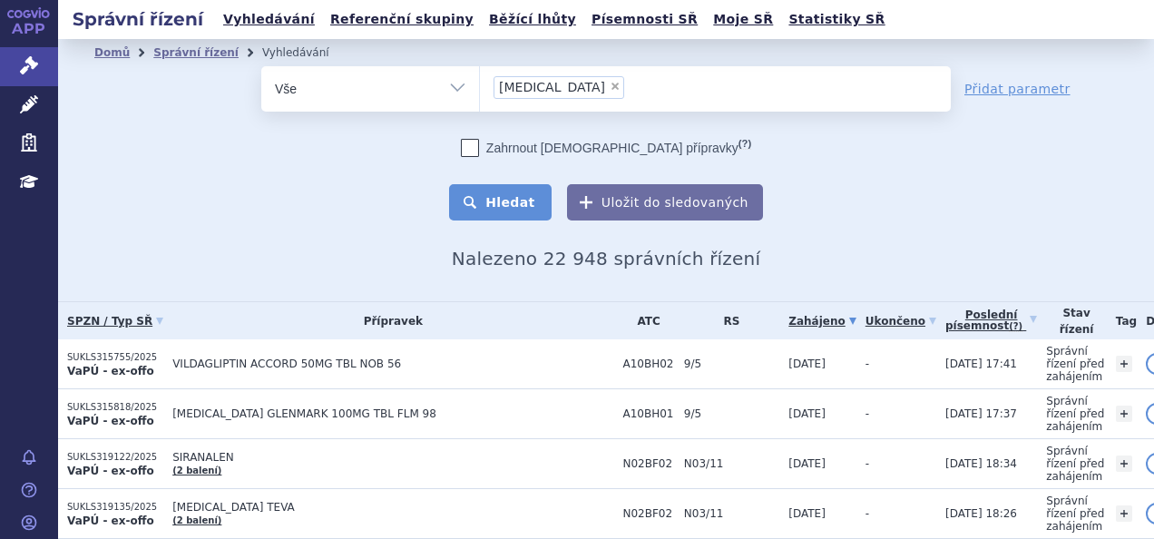
click at [512, 200] on button "Hledat" at bounding box center [500, 202] width 103 height 36
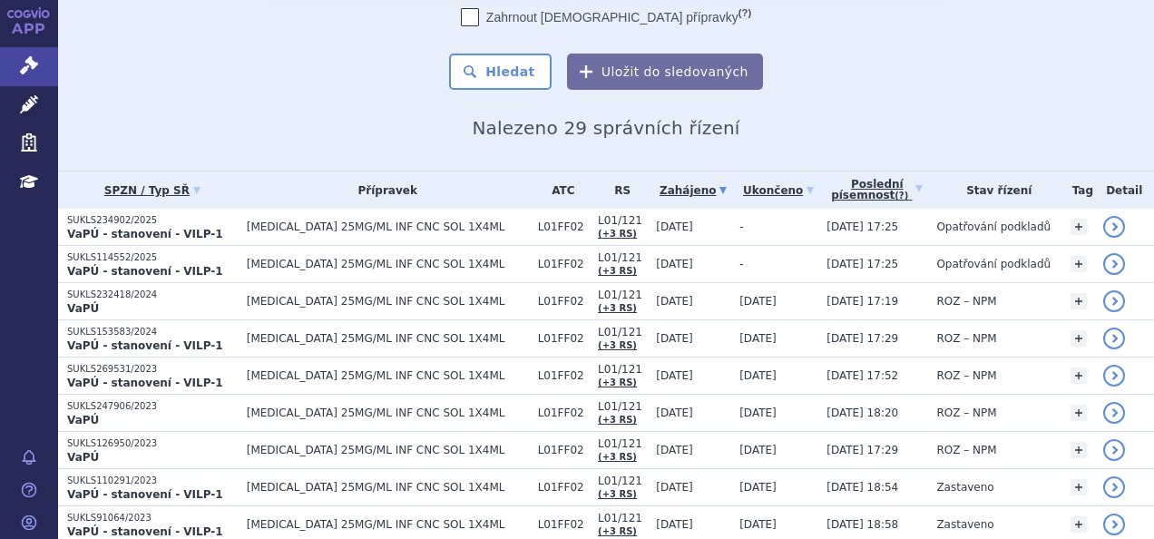
scroll to position [134, 0]
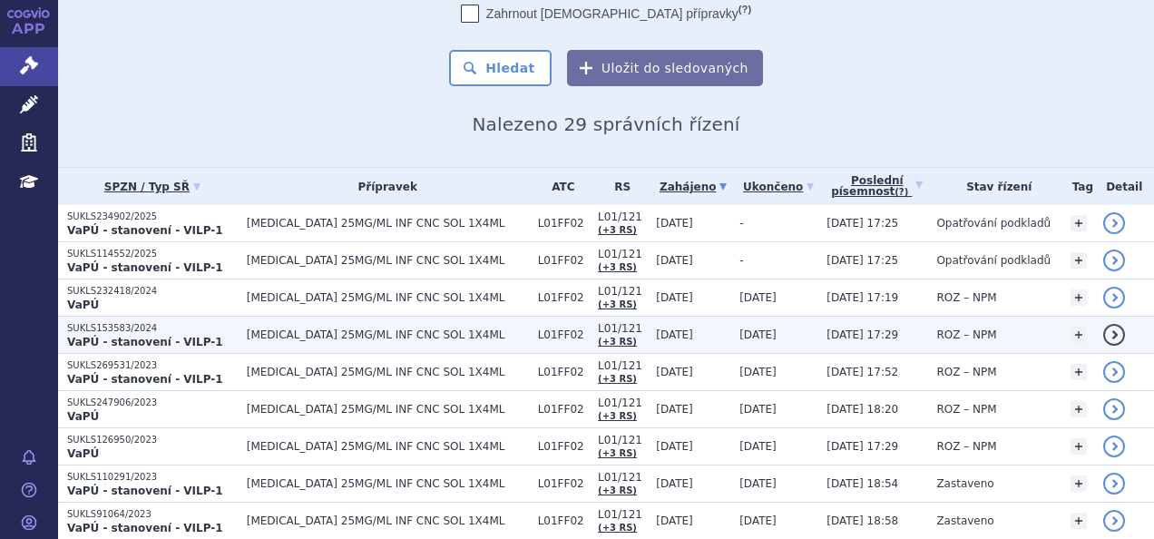
click at [463, 328] on span "[MEDICAL_DATA] 25MG/ML INF CNC SOL 1X4ML" at bounding box center [388, 334] width 282 height 13
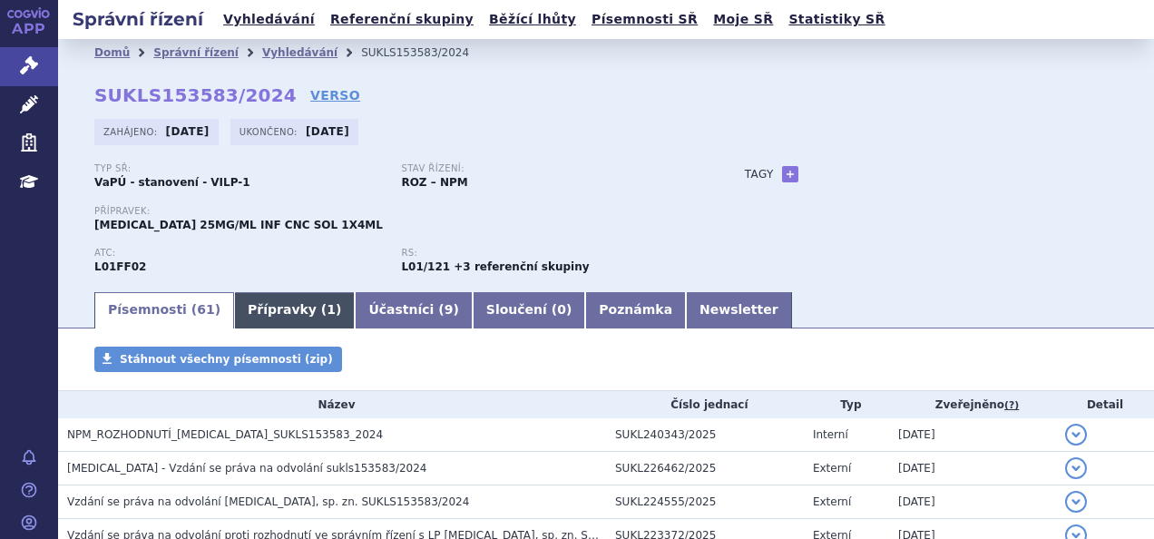
click at [327, 314] on span "1" at bounding box center [331, 309] width 9 height 15
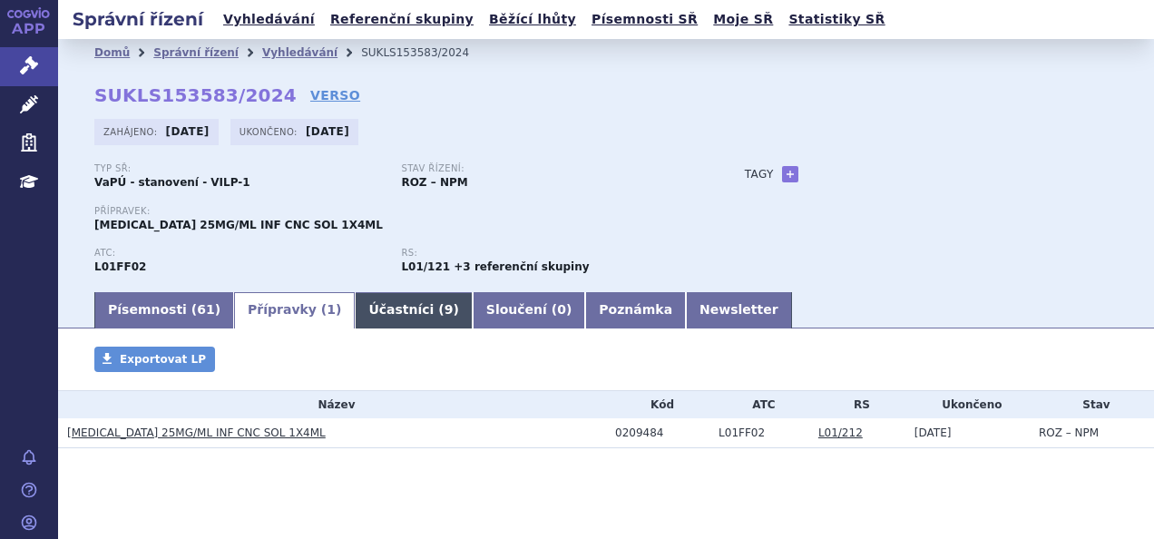
click at [359, 319] on link "Účastníci ( 9 )" at bounding box center [413, 310] width 117 height 36
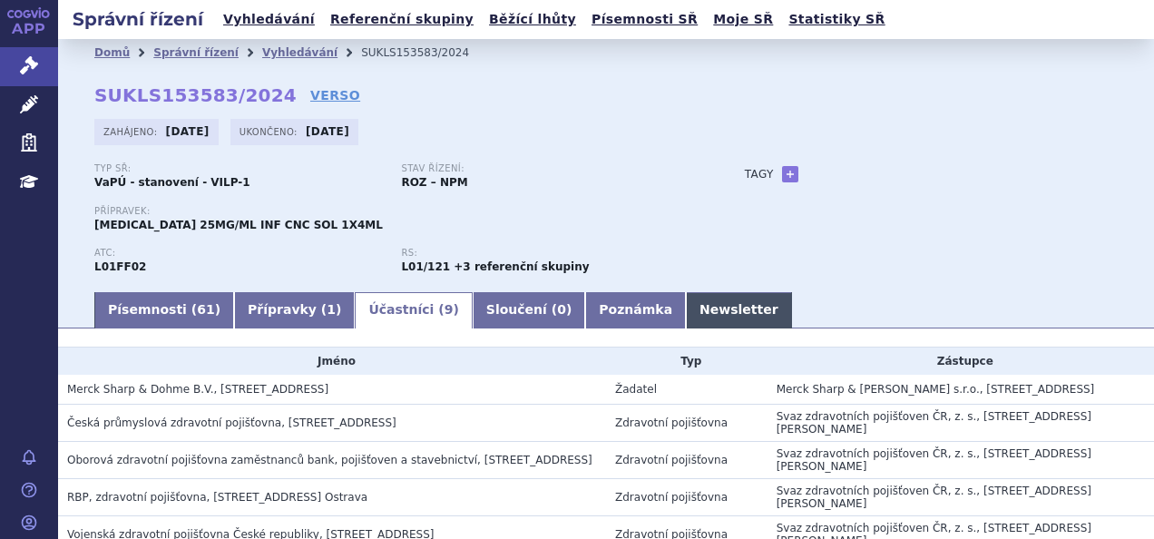
click at [686, 323] on link "Newsletter" at bounding box center [739, 310] width 106 height 36
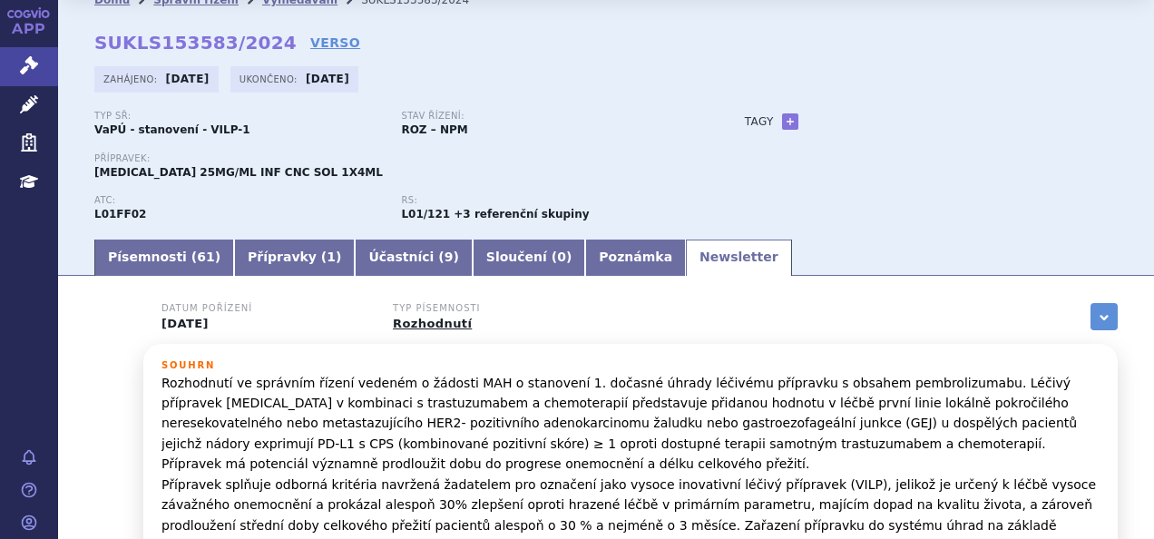
scroll to position [52, 0]
click at [178, 272] on link "Písemnosti ( 61 )" at bounding box center [164, 258] width 140 height 36
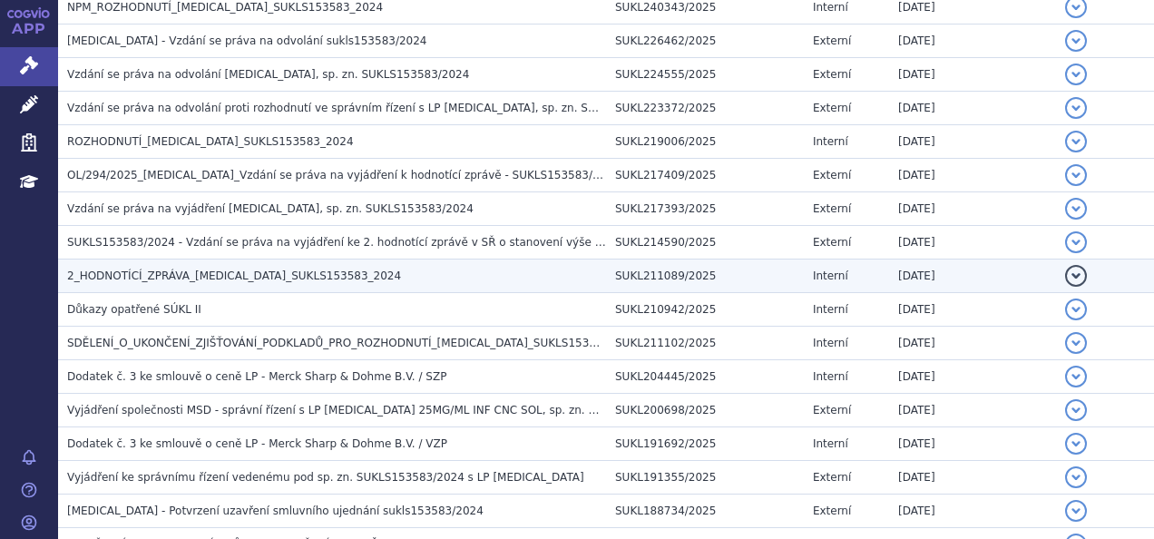
scroll to position [428, 0]
click at [279, 263] on td "2_HODNOTÍCÍ_ZPRÁVA_KEYTRUDA_SUKLS153583_2024" at bounding box center [332, 276] width 548 height 34
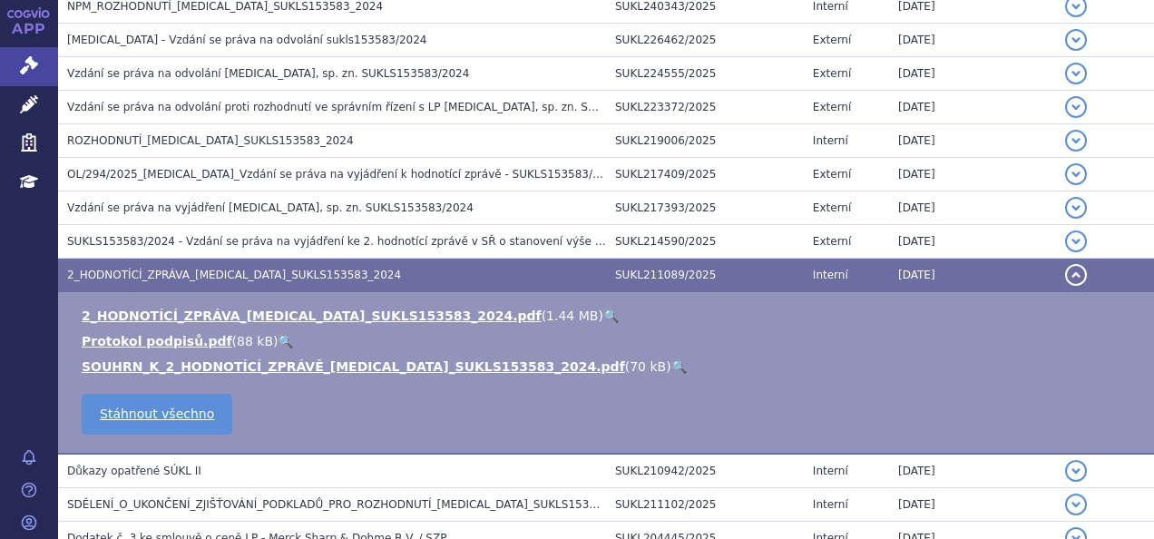
click at [603, 314] on link "🔍" at bounding box center [610, 316] width 15 height 15
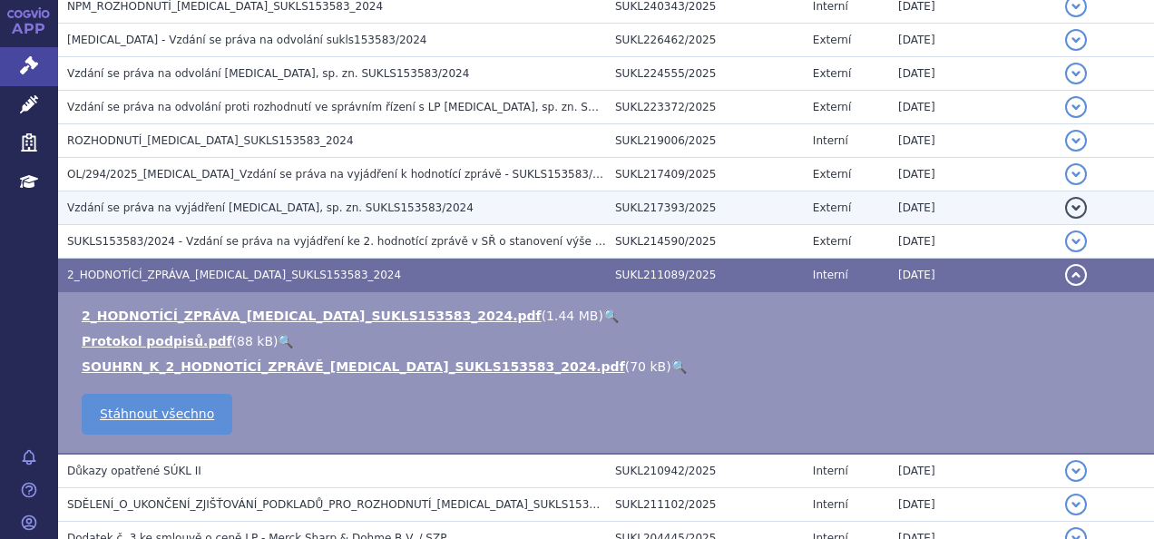
scroll to position [0, 0]
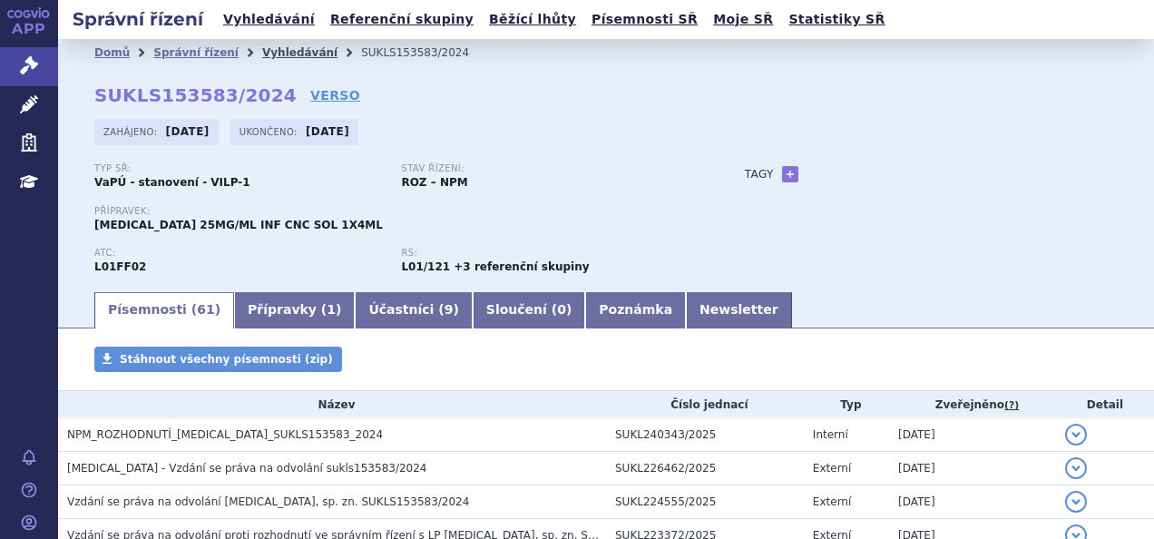
click at [296, 53] on link "Vyhledávání" at bounding box center [299, 52] width 75 height 13
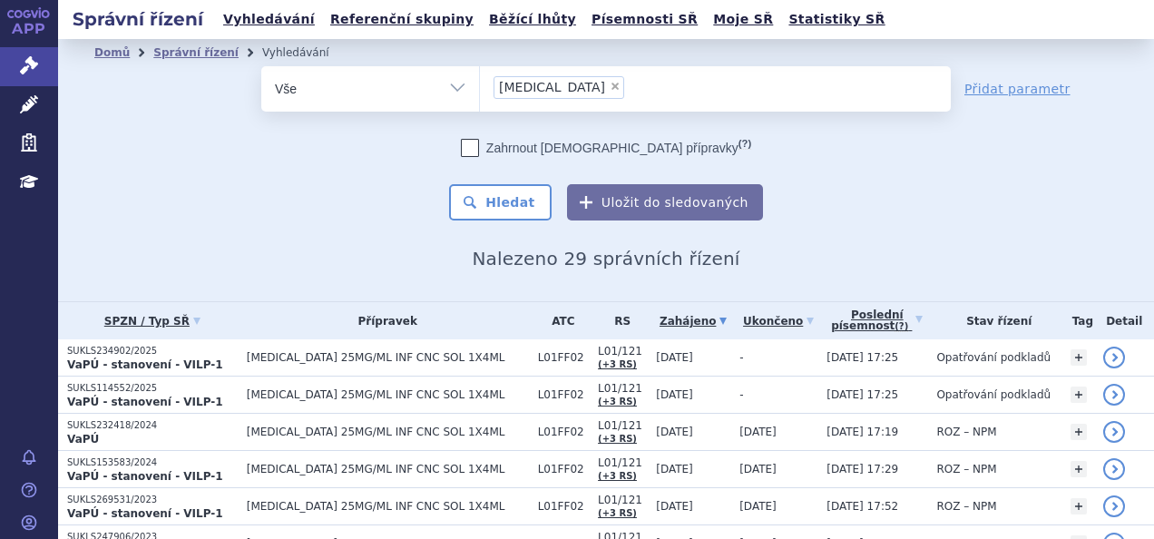
click at [610, 82] on span "×" at bounding box center [615, 86] width 11 height 11
click at [480, 82] on select "keytruda" at bounding box center [479, 87] width 1 height 45
select select
type input "op"
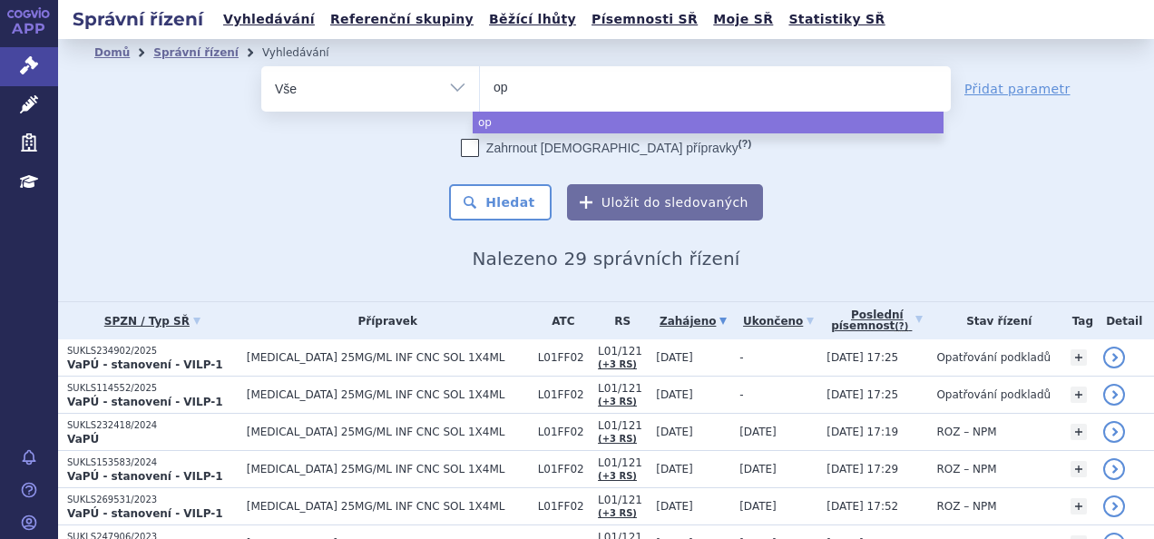
type input "opd"
type input "opdiv"
type input "opdivo"
select select "opdivo"
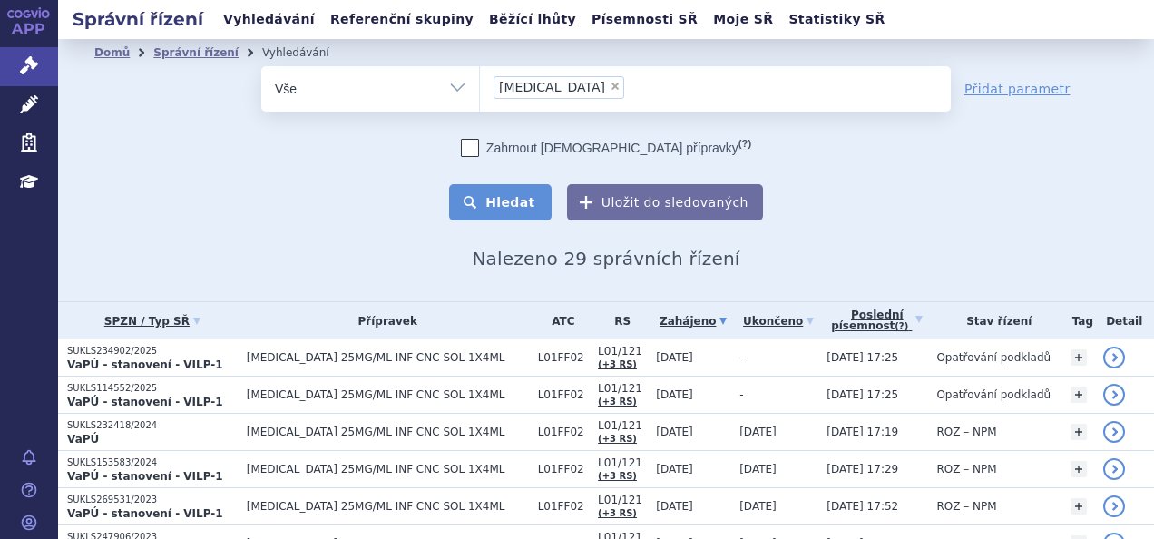
click at [535, 207] on button "Hledat" at bounding box center [500, 202] width 103 height 36
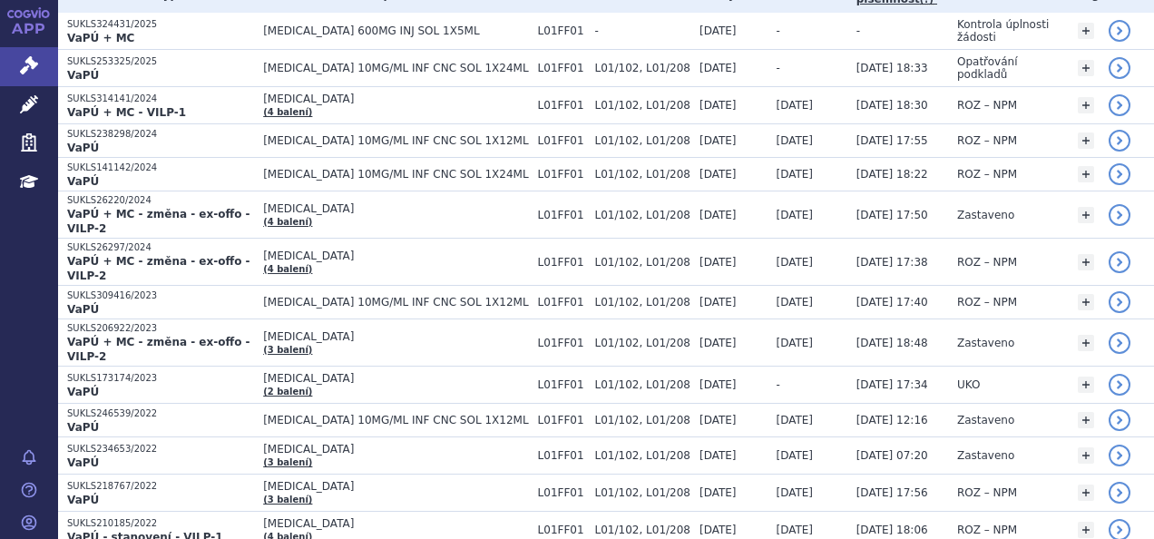
scroll to position [328, 0]
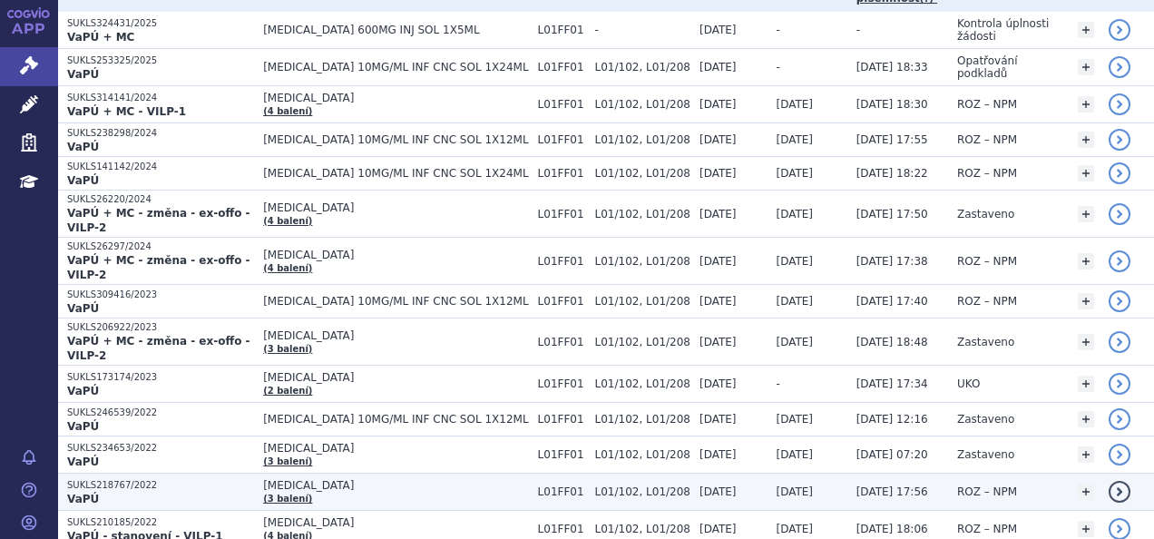
click at [477, 479] on span "[MEDICAL_DATA]" at bounding box center [395, 485] width 265 height 13
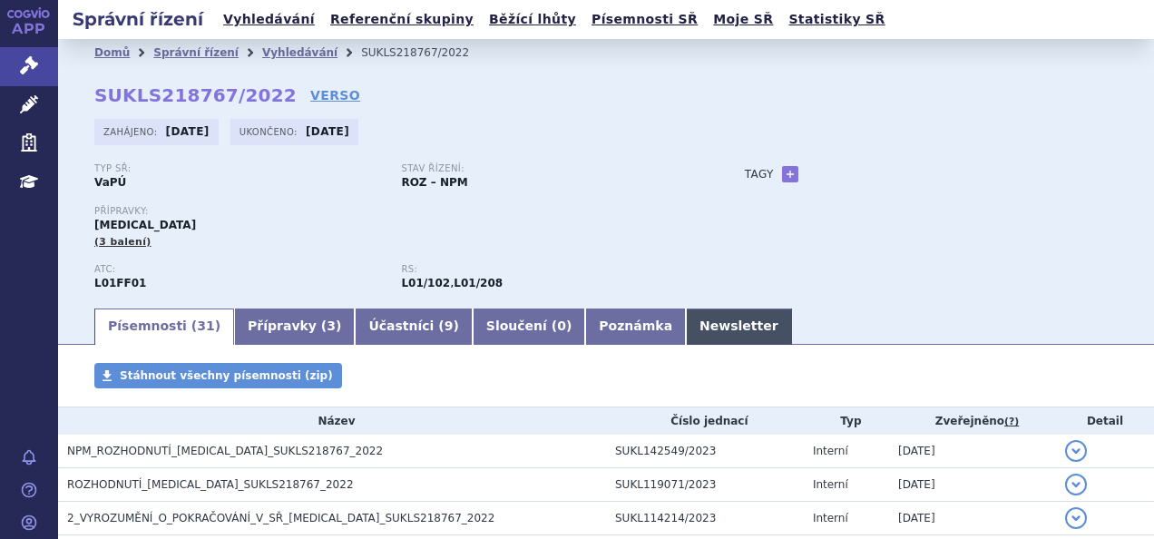
click at [686, 339] on link "Newsletter" at bounding box center [739, 327] width 106 height 36
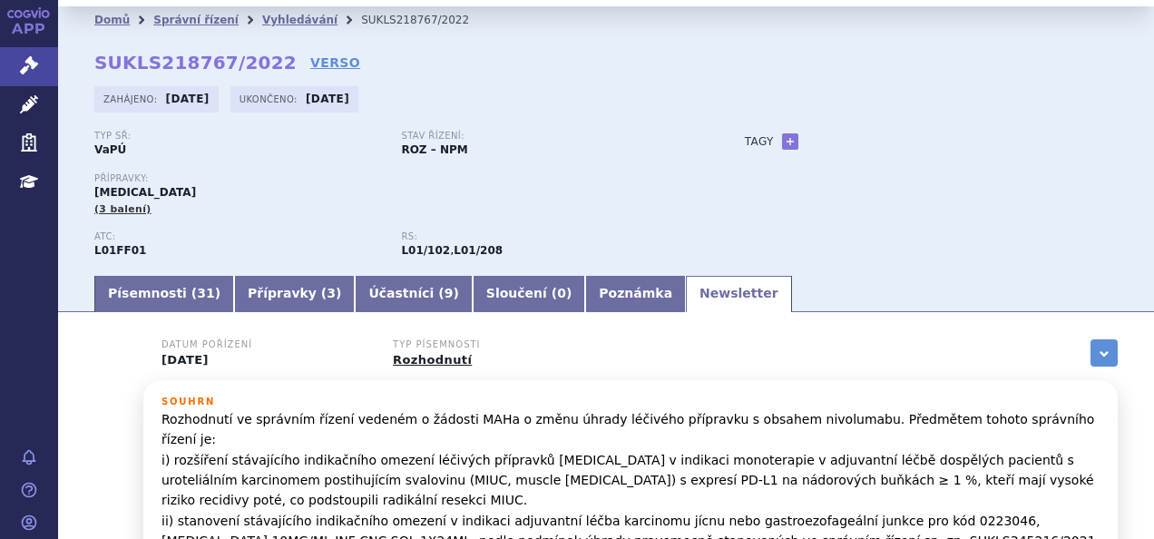
scroll to position [19, 0]
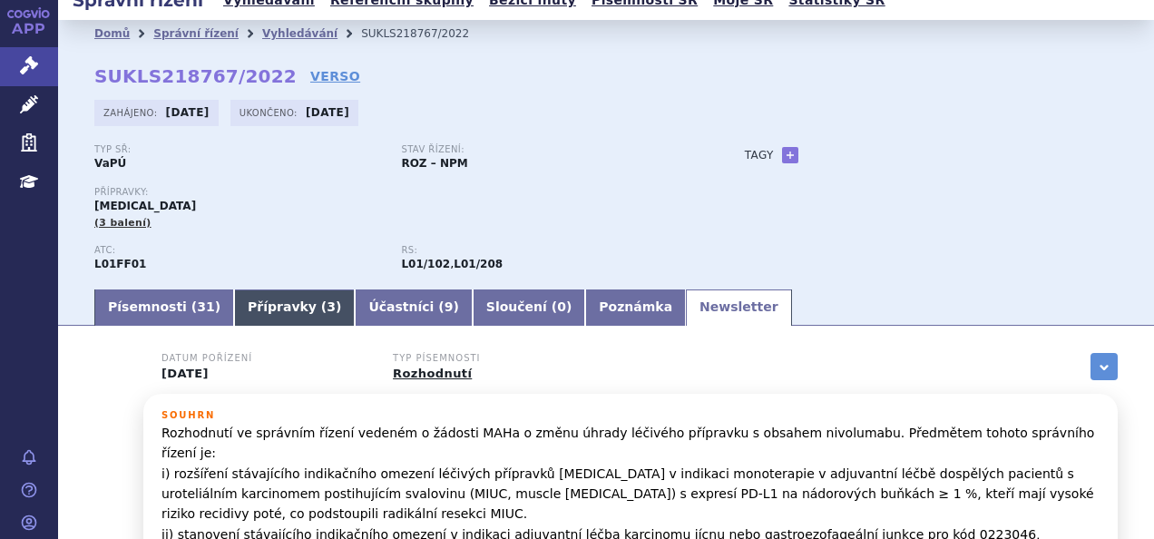
click at [270, 311] on link "Přípravky ( 3 )" at bounding box center [294, 307] width 121 height 36
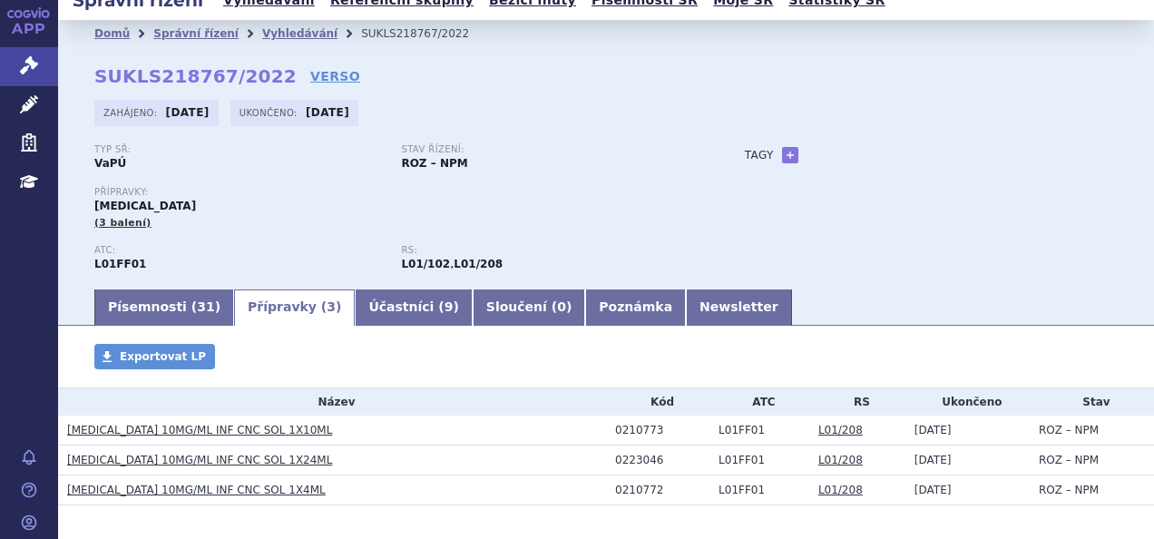
scroll to position [94, 0]
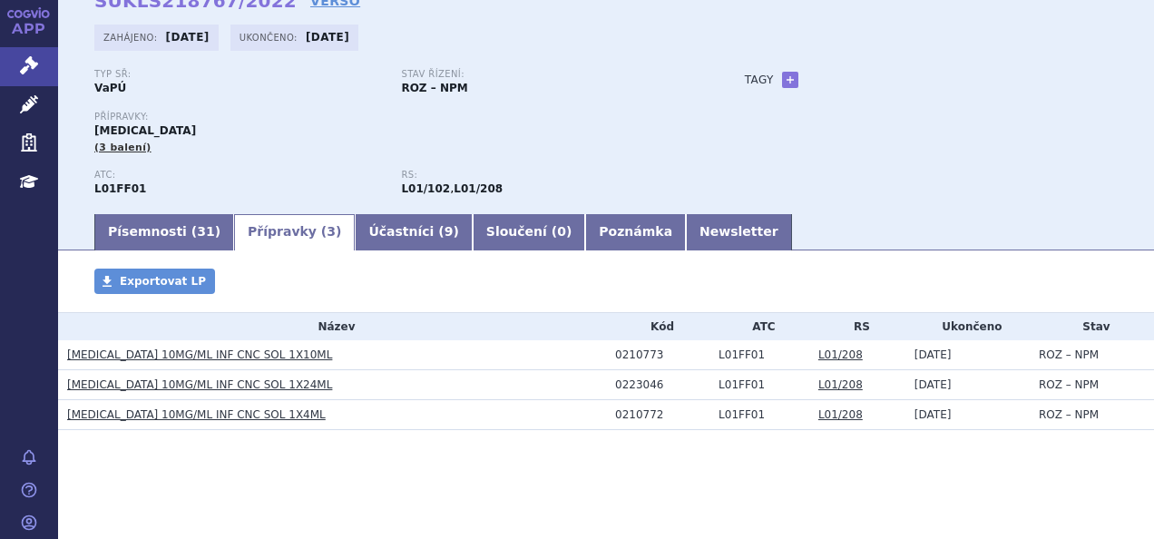
click at [220, 356] on link "[MEDICAL_DATA] 10MG/ML INF CNC SOL 1X10ML" at bounding box center [199, 354] width 265 height 13
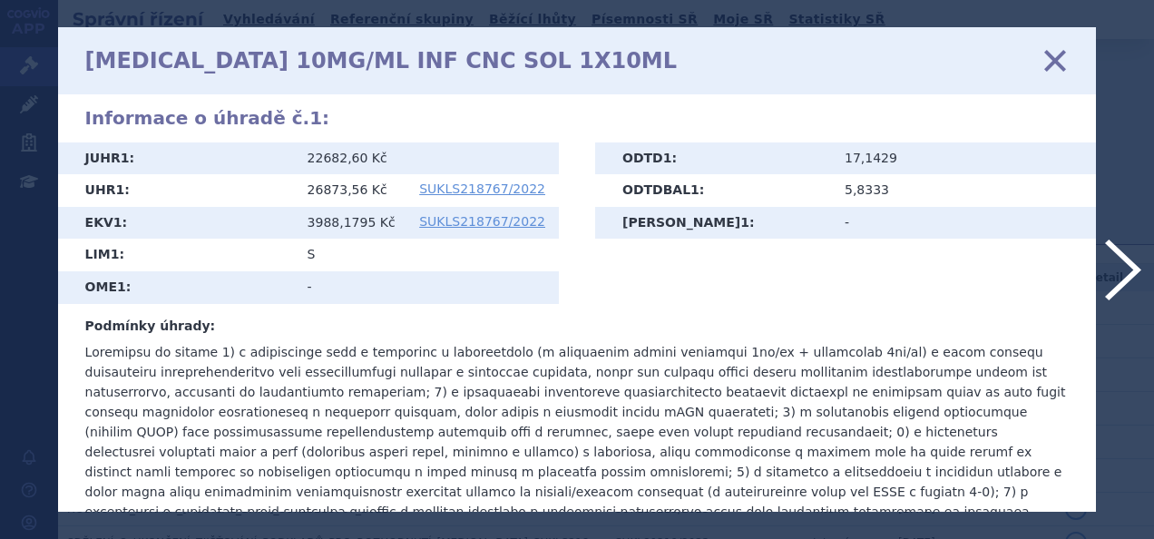
scroll to position [790, 0]
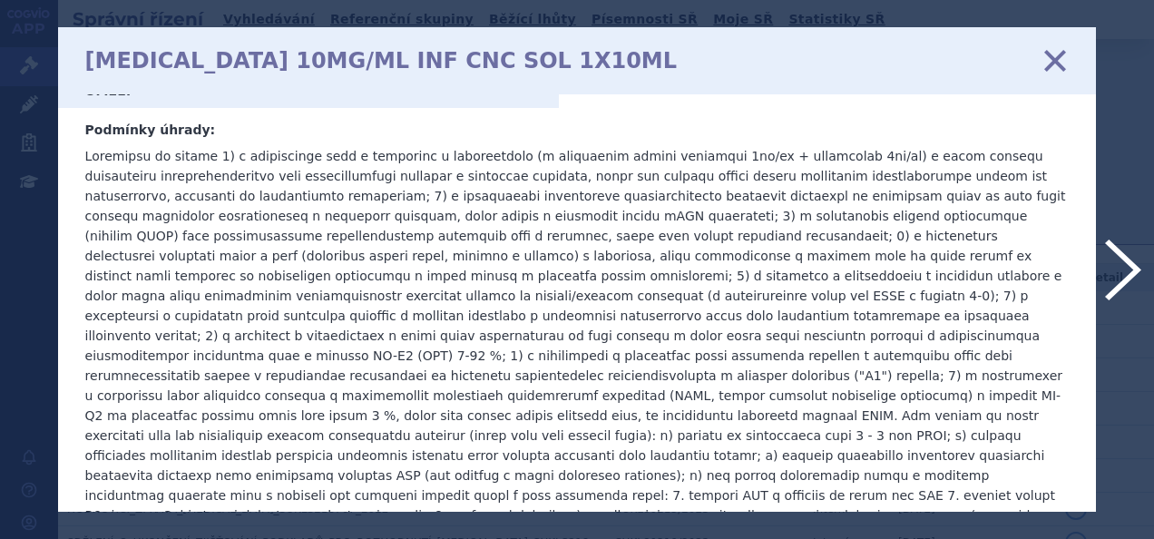
click at [1056, 64] on icon at bounding box center [1055, 60] width 38 height 38
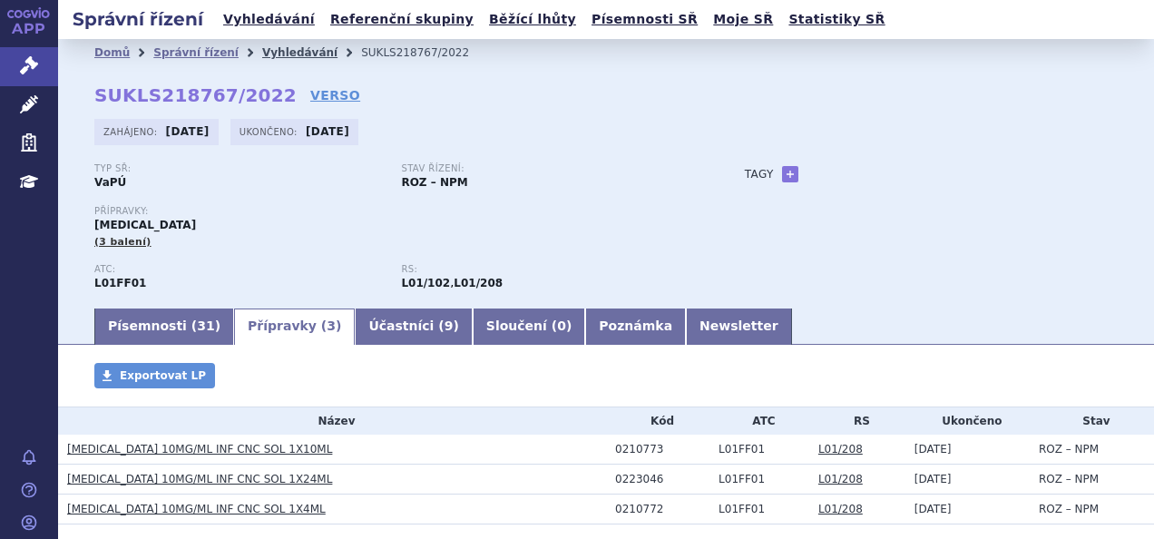
click at [284, 52] on link "Vyhledávání" at bounding box center [299, 52] width 75 height 13
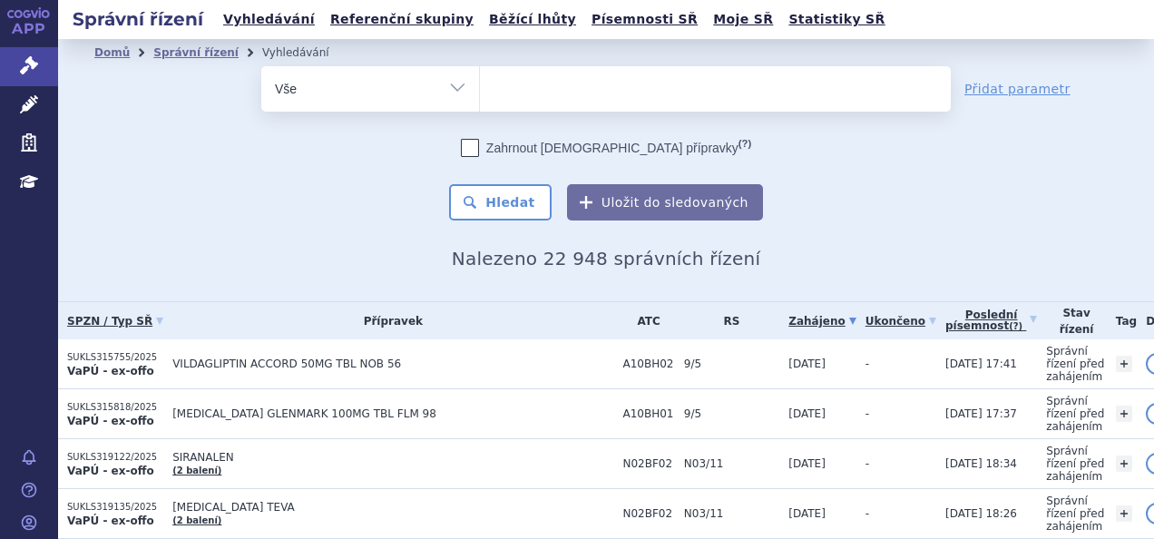
click at [497, 82] on ul at bounding box center [715, 85] width 471 height 38
click at [480, 82] on select at bounding box center [479, 87] width 1 height 45
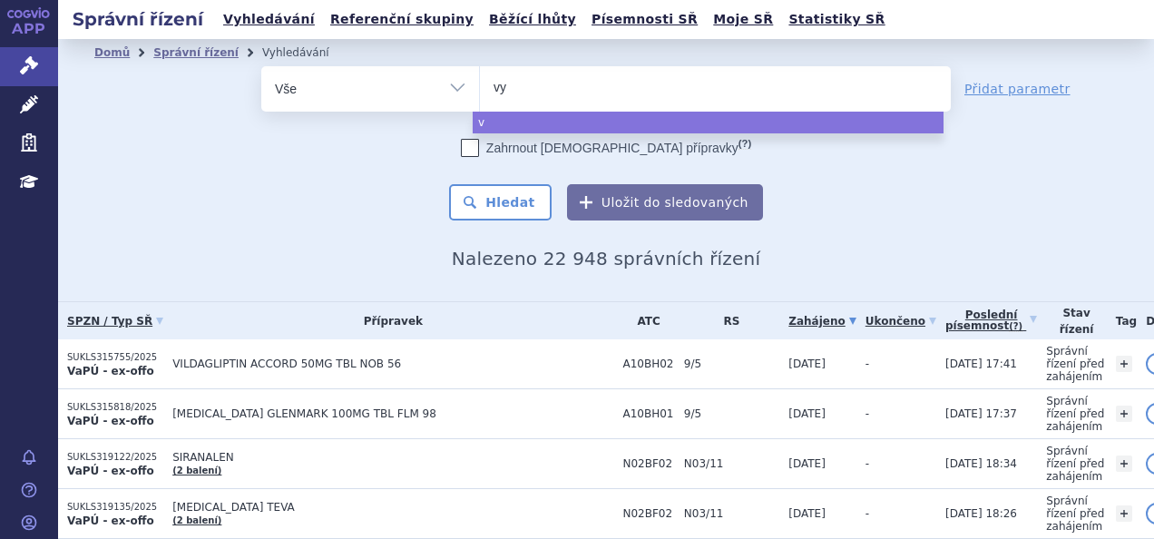
type input "vyl"
type input "vylo"
type input "vyloy"
select select "vyloy"
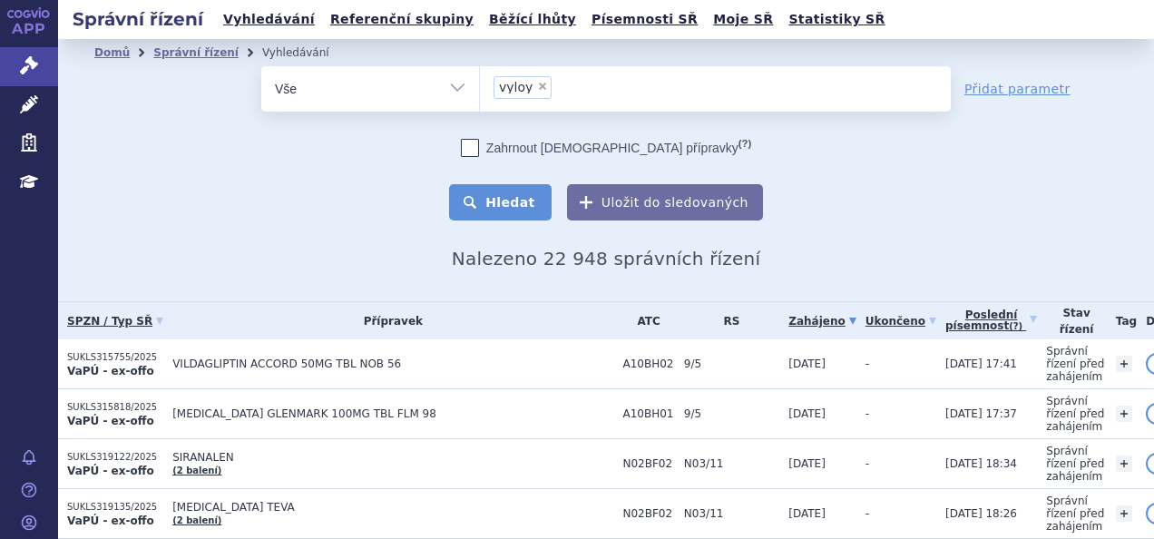
click at [514, 193] on button "Hledat" at bounding box center [500, 202] width 103 height 36
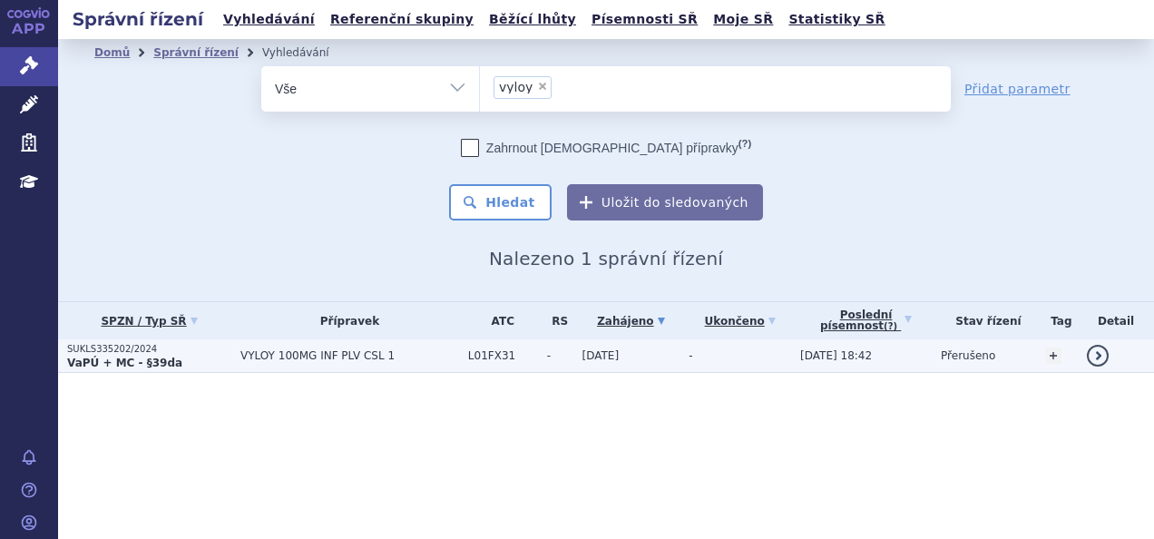
click at [247, 359] on span "VYLOY 100MG INF PLV CSL 1" at bounding box center [349, 355] width 219 height 13
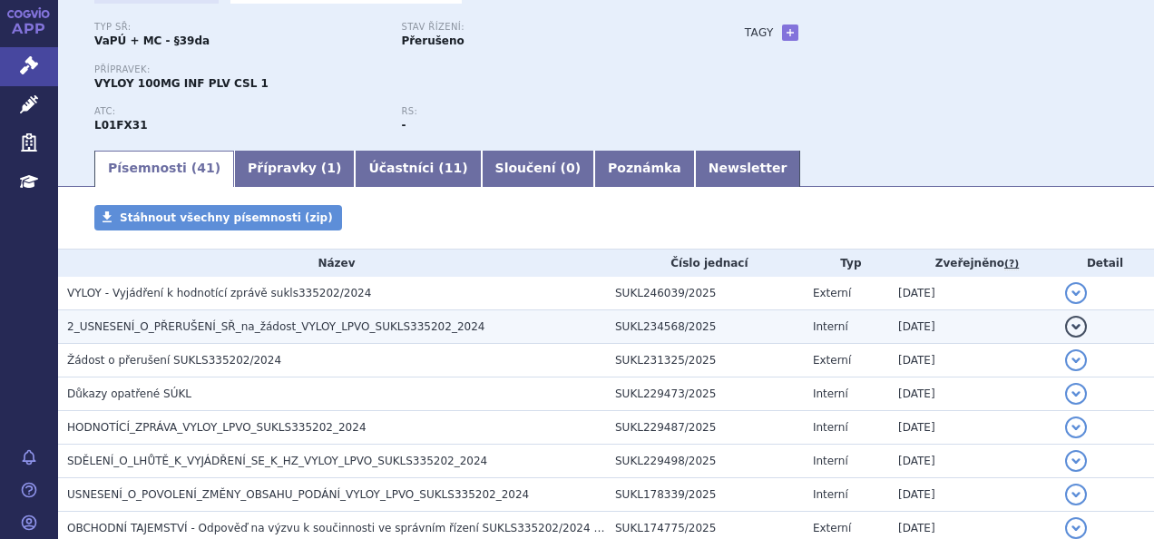
scroll to position [181, 0]
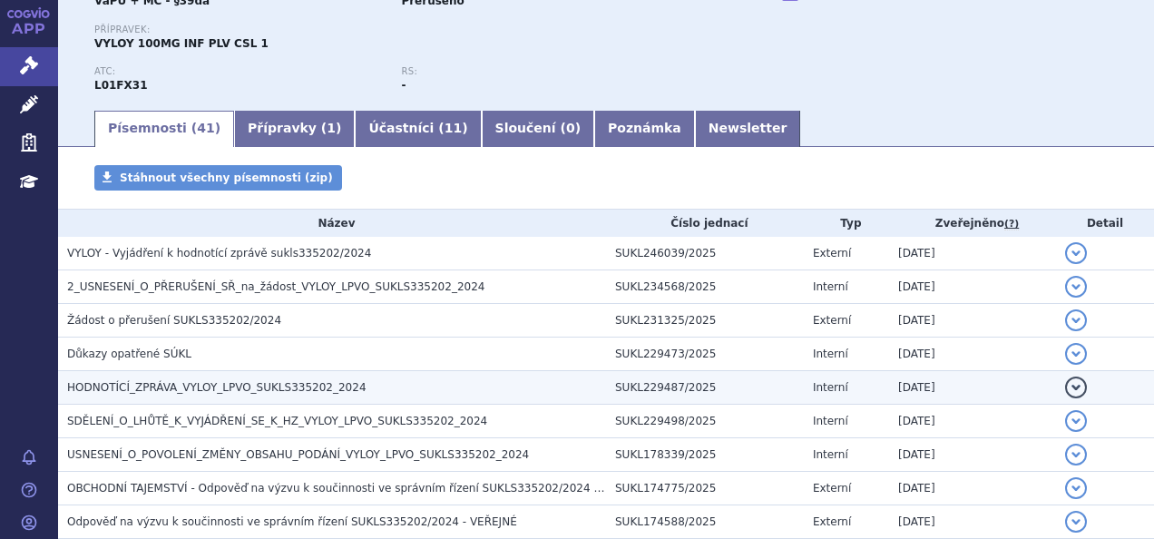
click at [310, 387] on span "HODNOTÍCÍ_ZPRÁVA_VYLOY_LPVO_SUKLS335202_2024" at bounding box center [216, 387] width 299 height 13
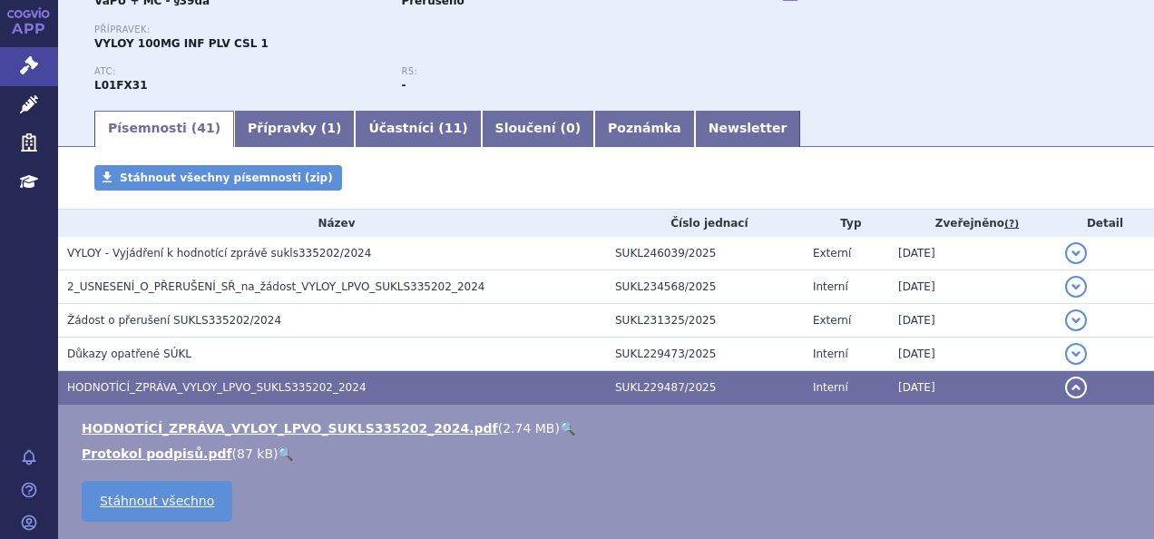
click at [560, 425] on link "🔍" at bounding box center [567, 428] width 15 height 15
